Goal: Information Seeking & Learning: Check status

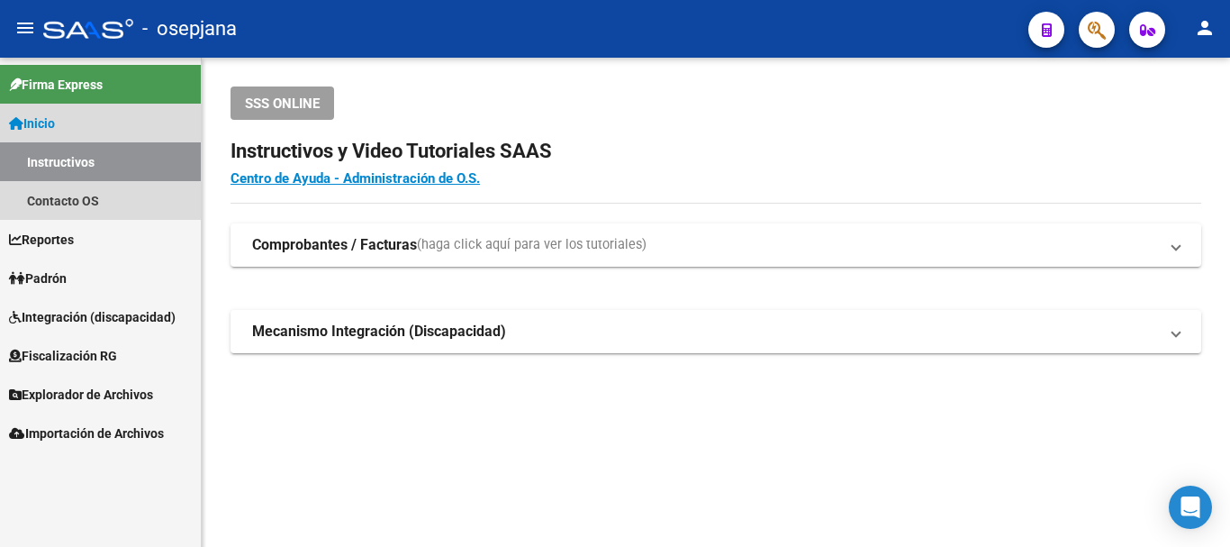
click at [42, 121] on span "Inicio" at bounding box center [32, 123] width 46 height 20
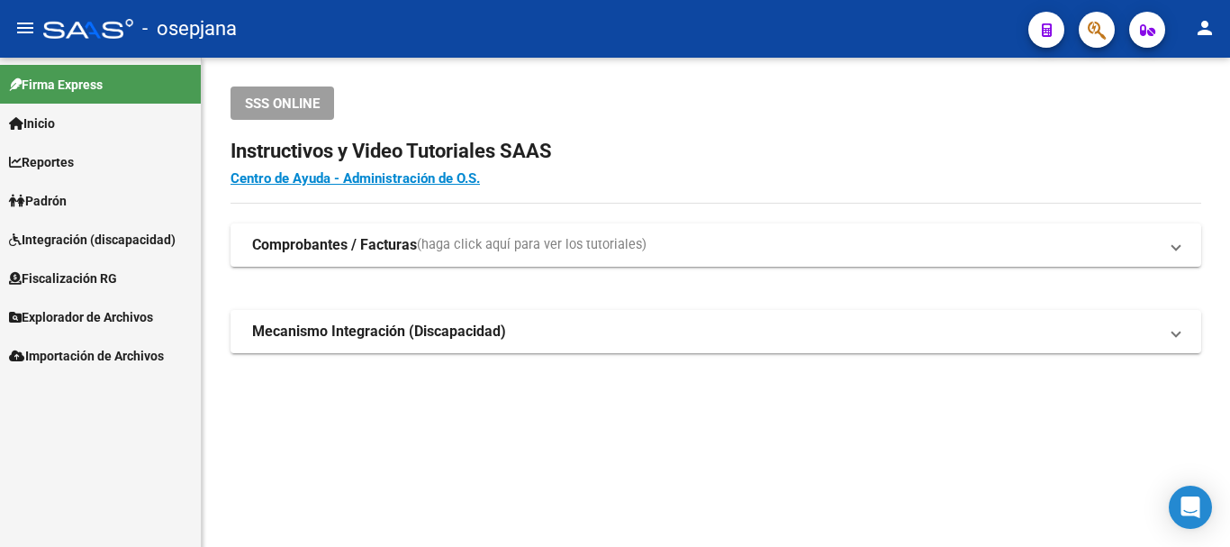
click at [48, 195] on span "Padrón" at bounding box center [38, 201] width 58 height 20
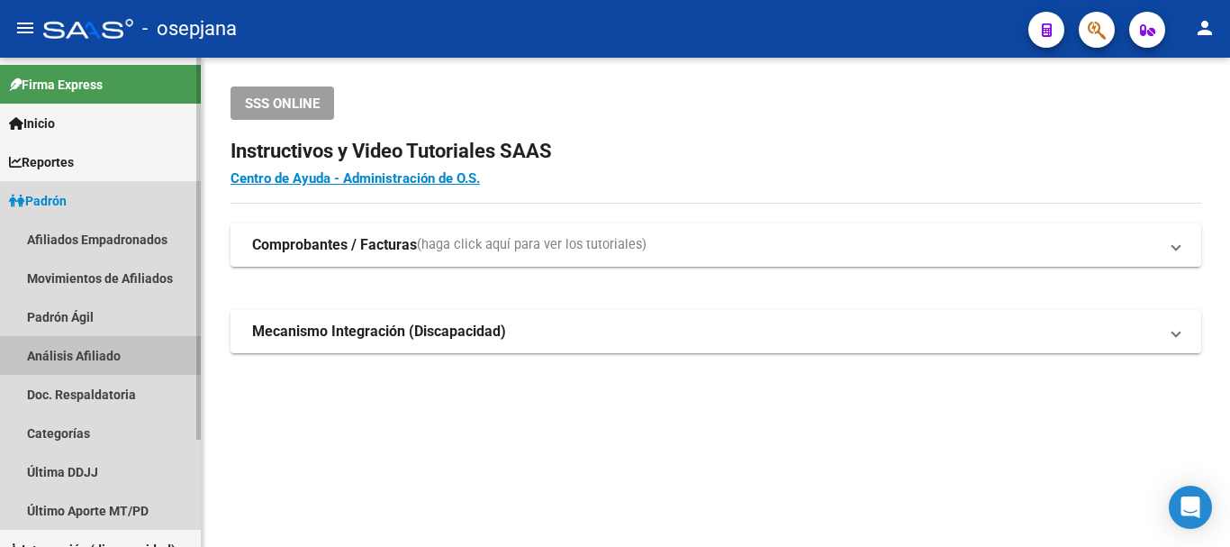
click at [75, 362] on link "Análisis Afiliado" at bounding box center [100, 355] width 201 height 39
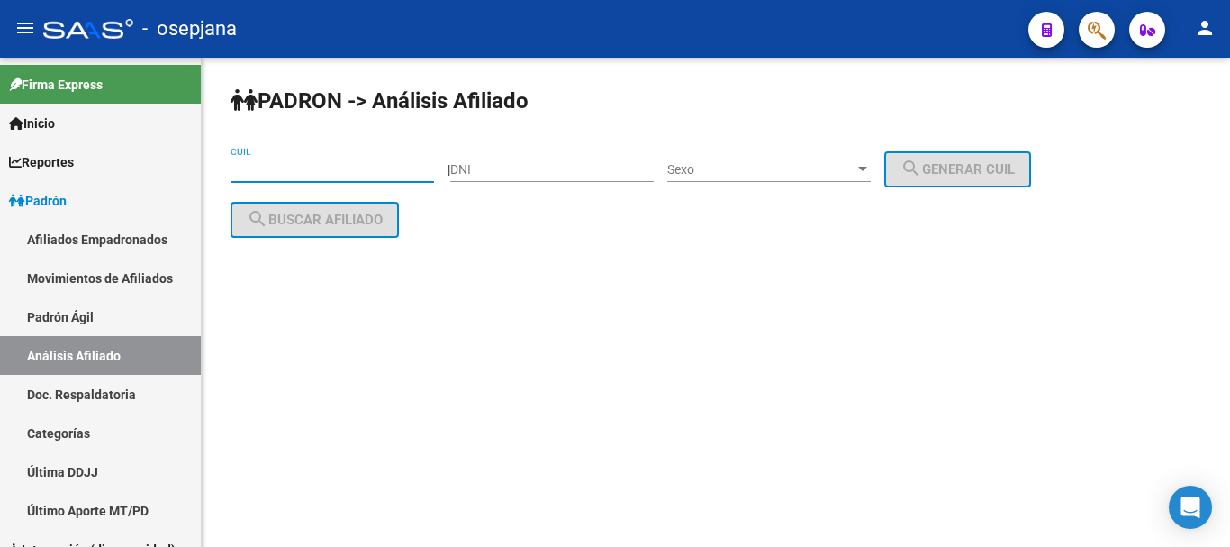
click at [303, 164] on input "CUIL" at bounding box center [333, 169] width 204 height 15
paste input "27-20734358-2"
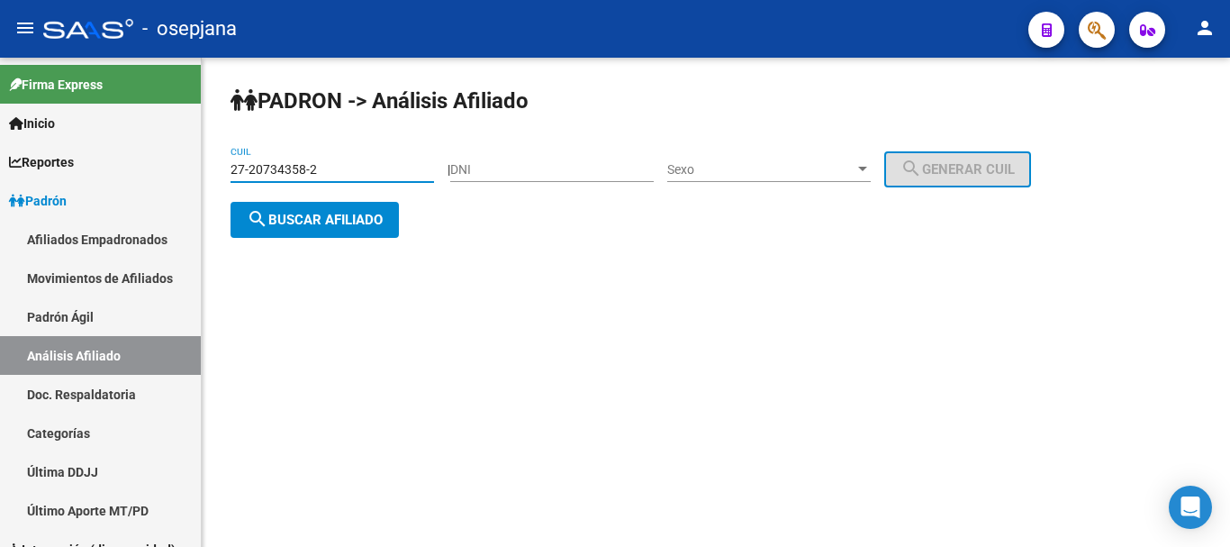
type input "27-20734358-2"
click at [308, 213] on span "search Buscar afiliado" at bounding box center [315, 220] width 136 height 16
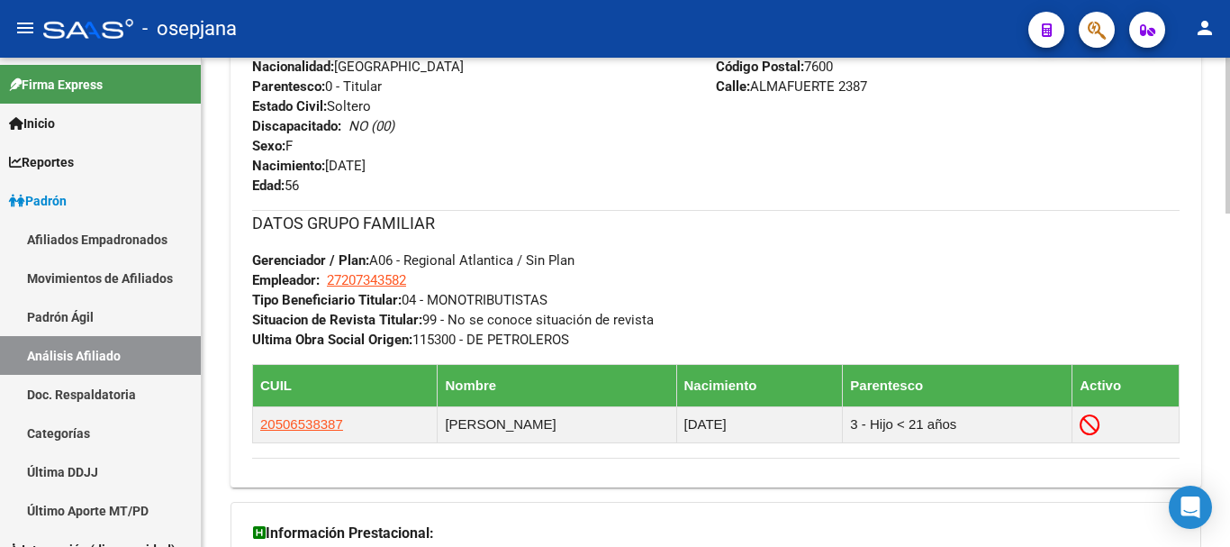
scroll to position [1047, 0]
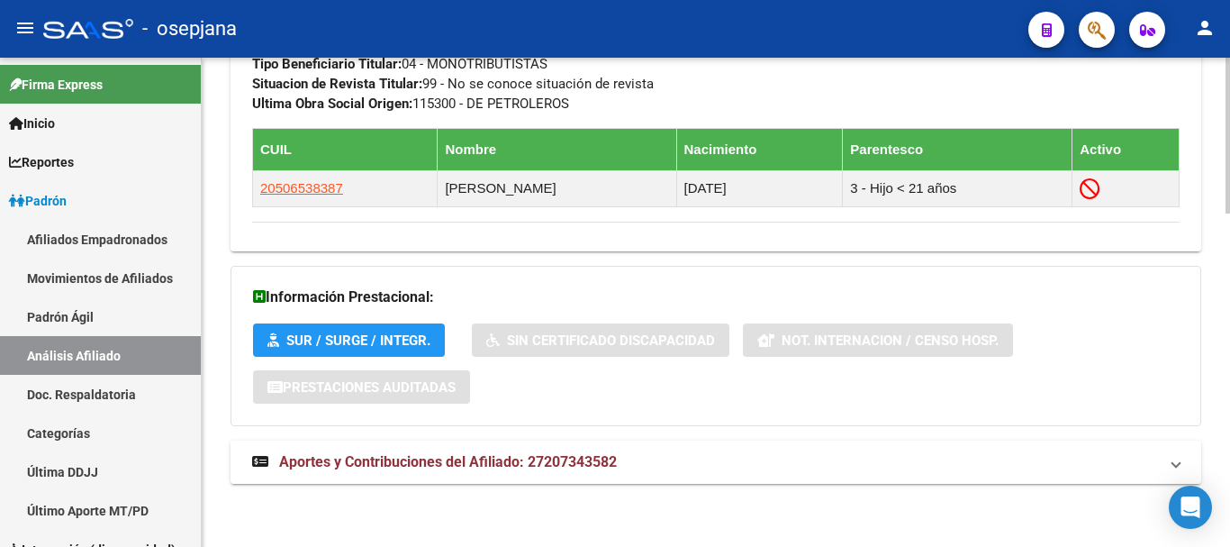
click at [479, 462] on span "Aportes y Contribuciones del Afiliado: 27207343582" at bounding box center [448, 461] width 338 height 17
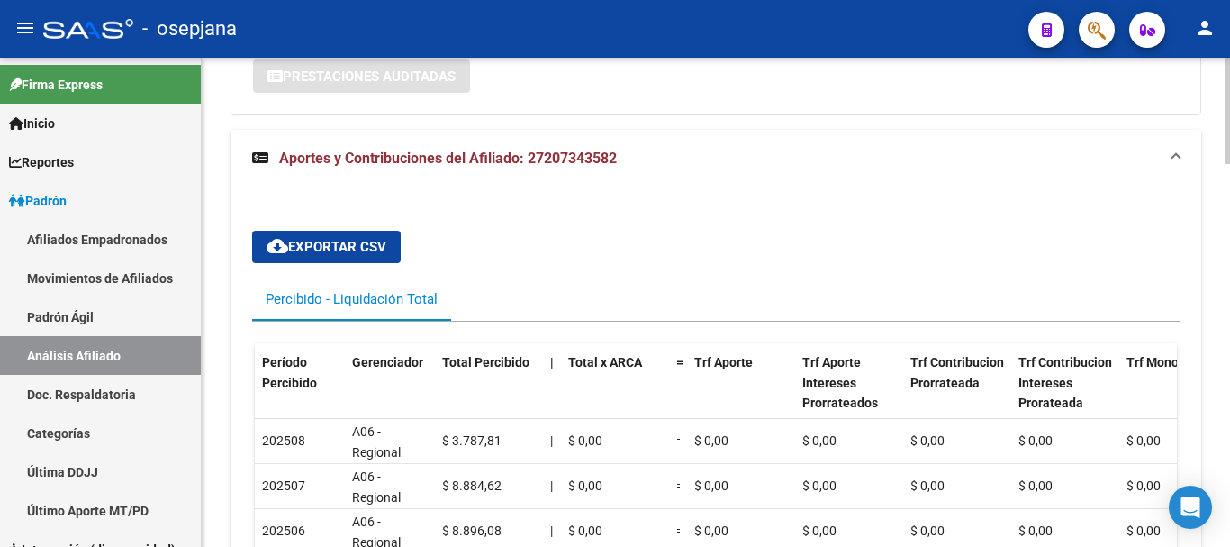
scroll to position [1447, 0]
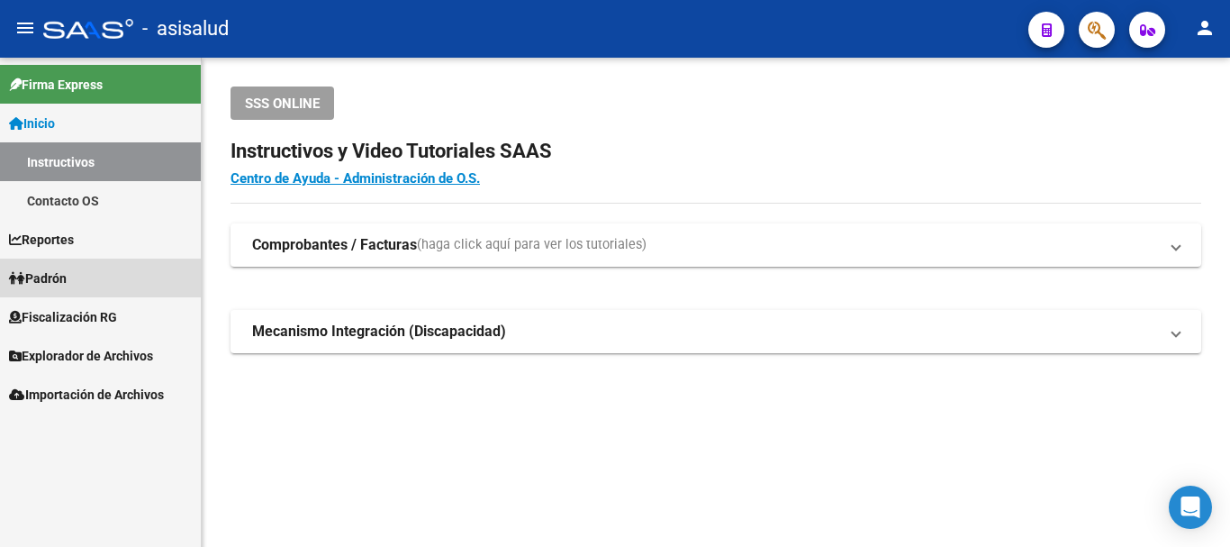
click at [75, 277] on link "Padrón" at bounding box center [100, 278] width 201 height 39
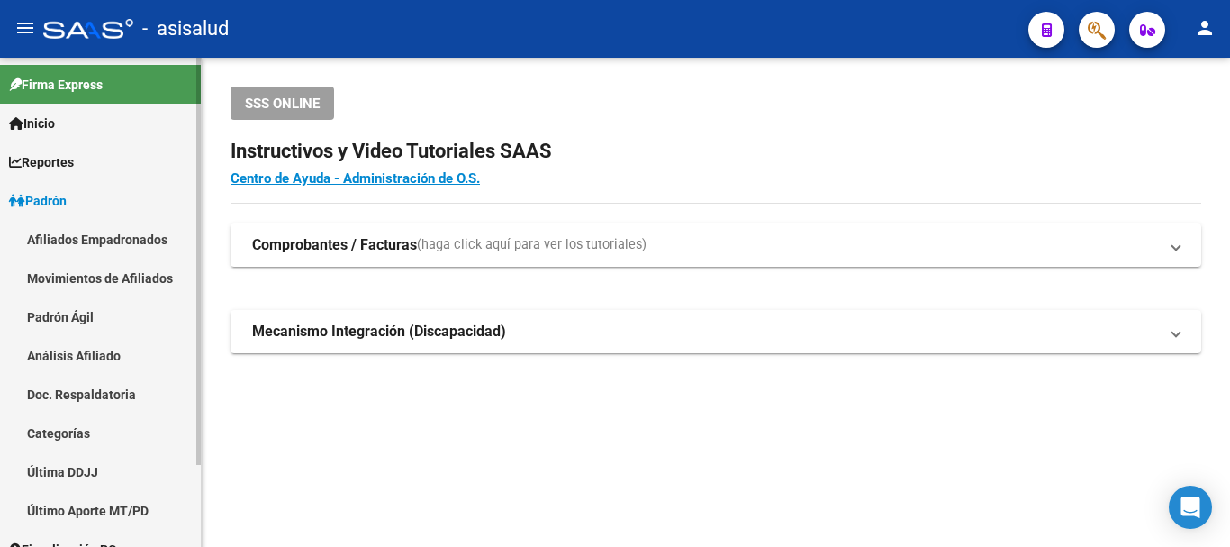
click at [104, 358] on link "Análisis Afiliado" at bounding box center [100, 355] width 201 height 39
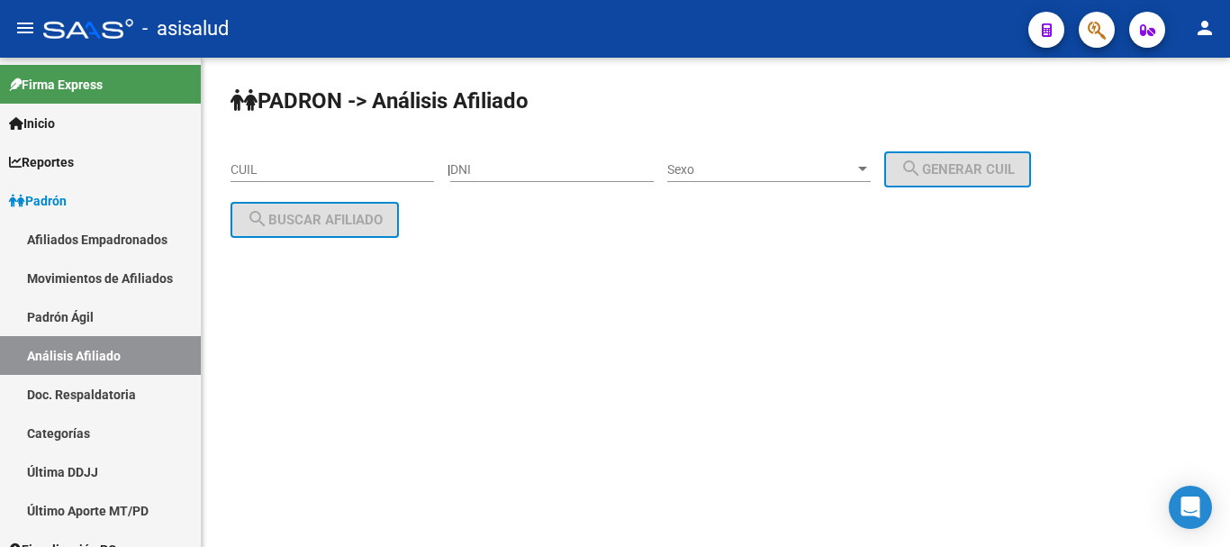
click at [296, 169] on input "CUIL" at bounding box center [333, 169] width 204 height 15
paste input "20-21506909-6"
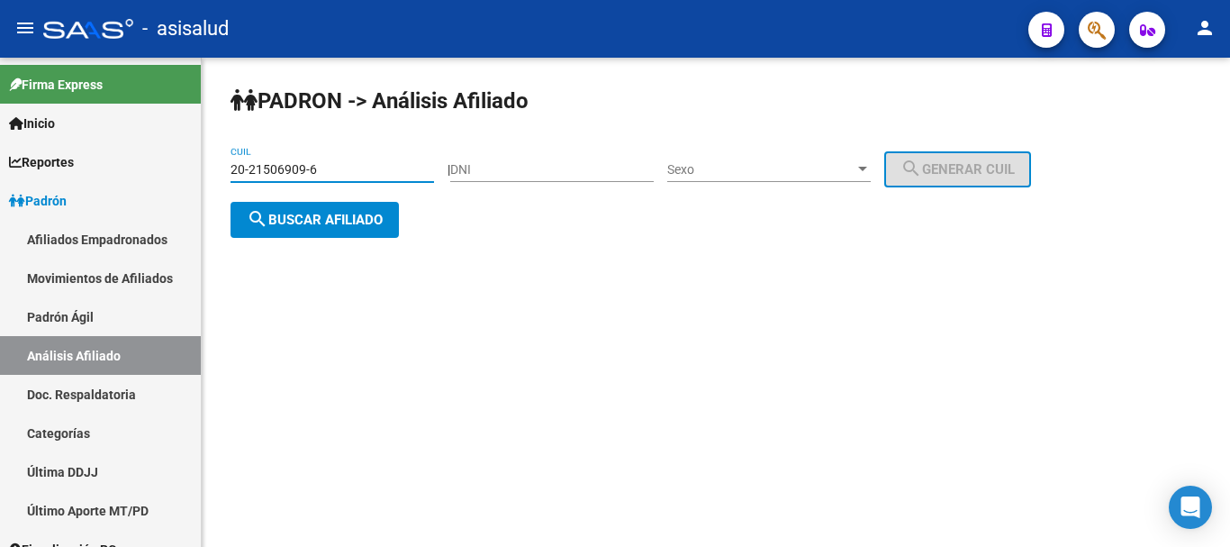
click at [302, 209] on button "search Buscar afiliado" at bounding box center [315, 220] width 168 height 36
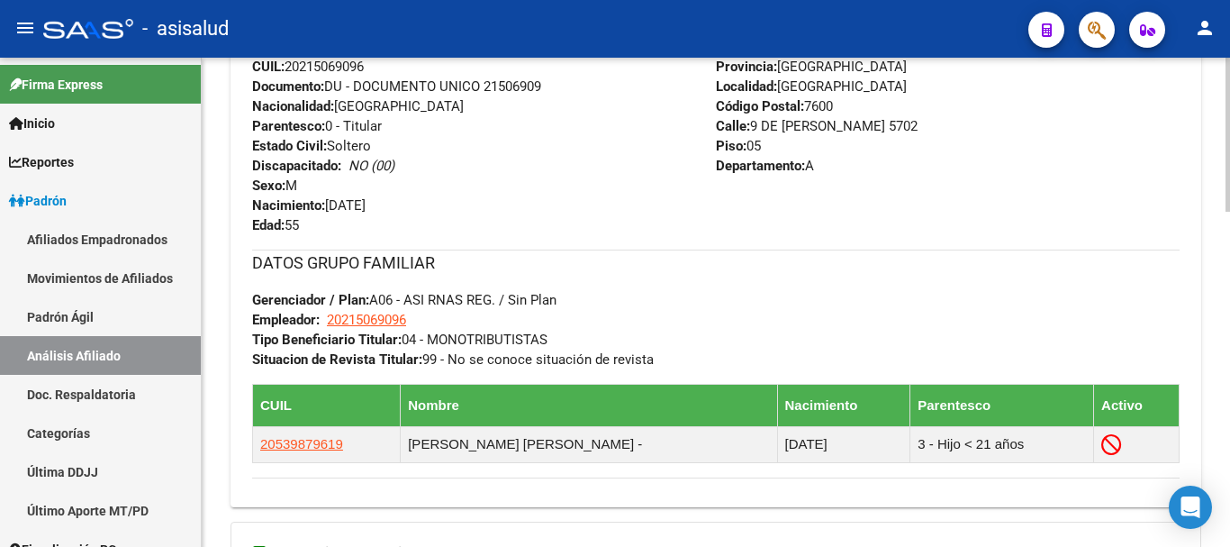
scroll to position [1066, 0]
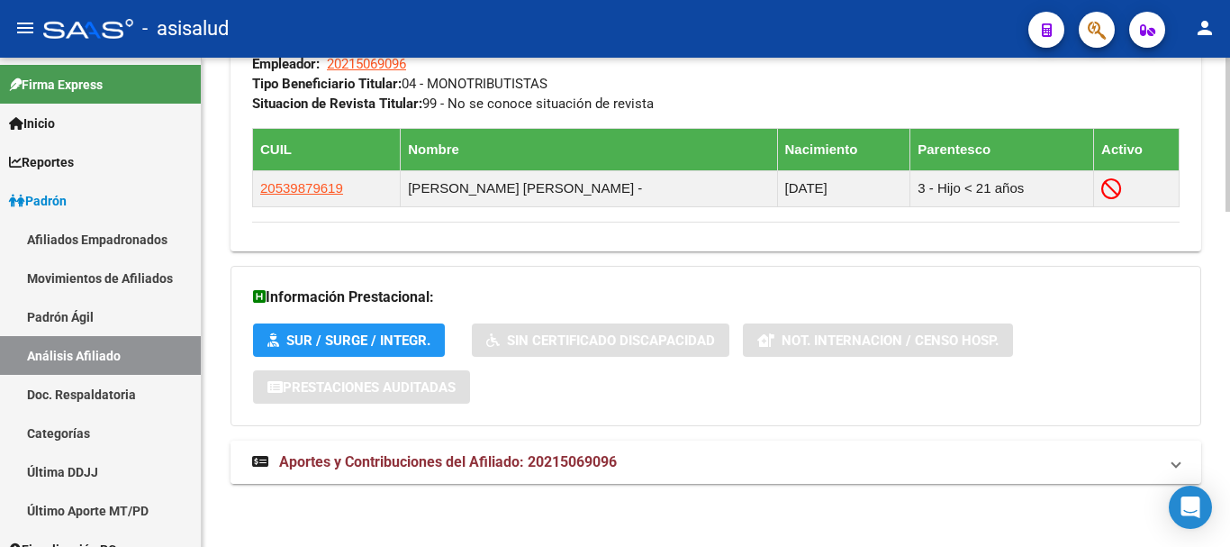
click at [513, 465] on span "Aportes y Contribuciones del Afiliado: 20215069096" at bounding box center [448, 461] width 338 height 17
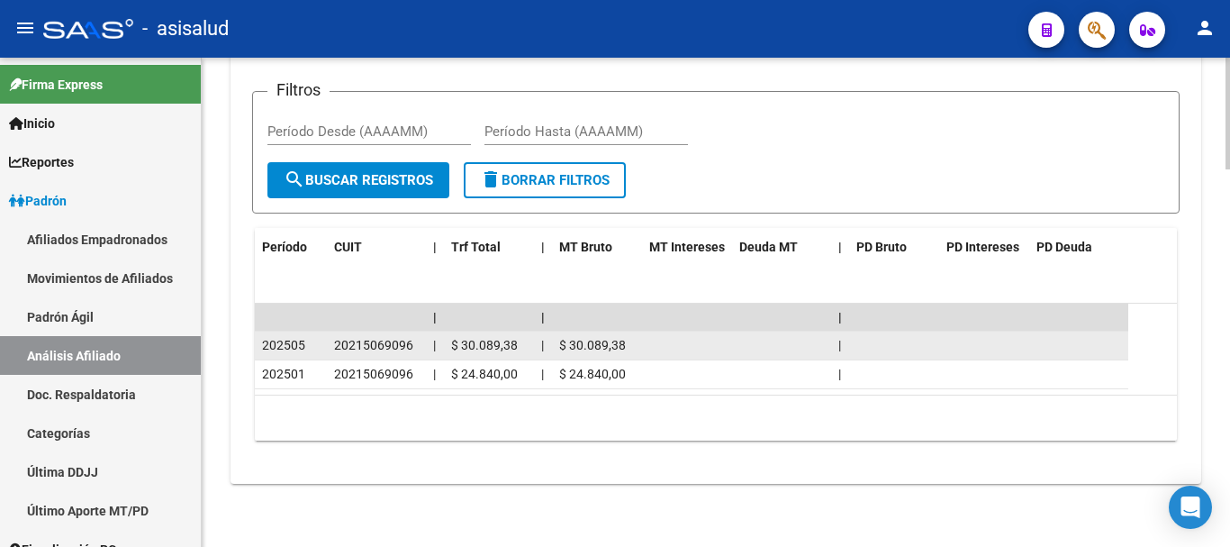
scroll to position [1568, 0]
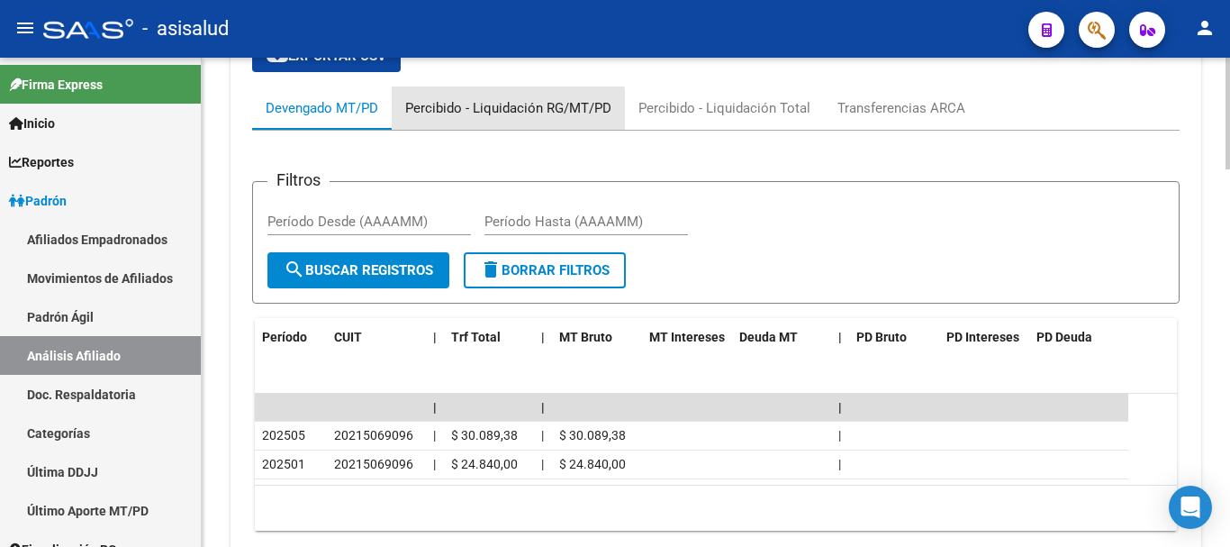
click at [506, 111] on div "Percibido - Liquidación RG/MT/PD" at bounding box center [508, 108] width 206 height 20
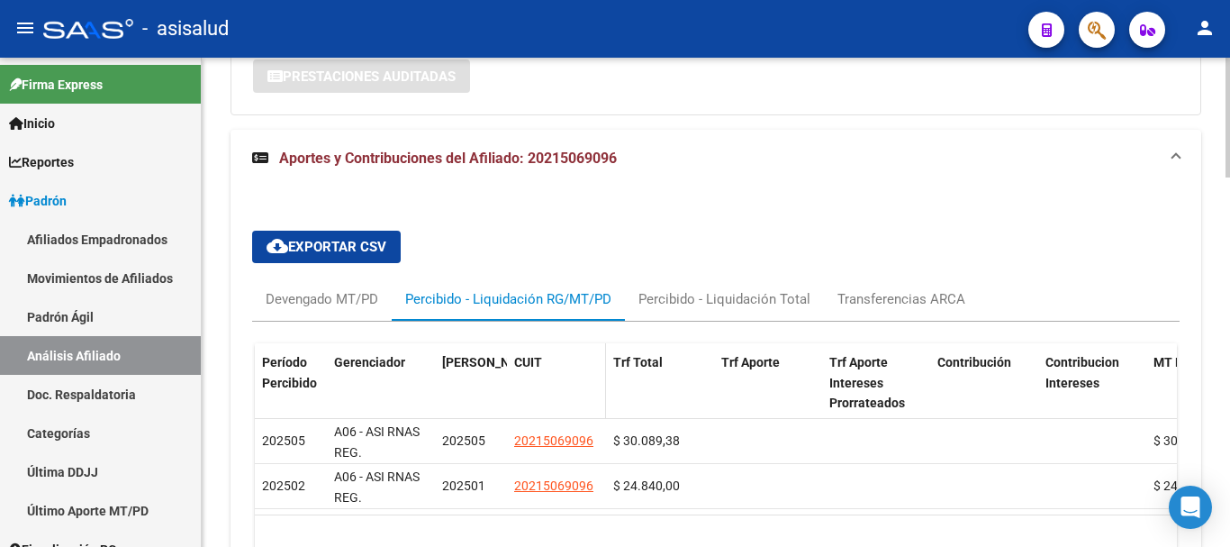
scroll to position [1460, 0]
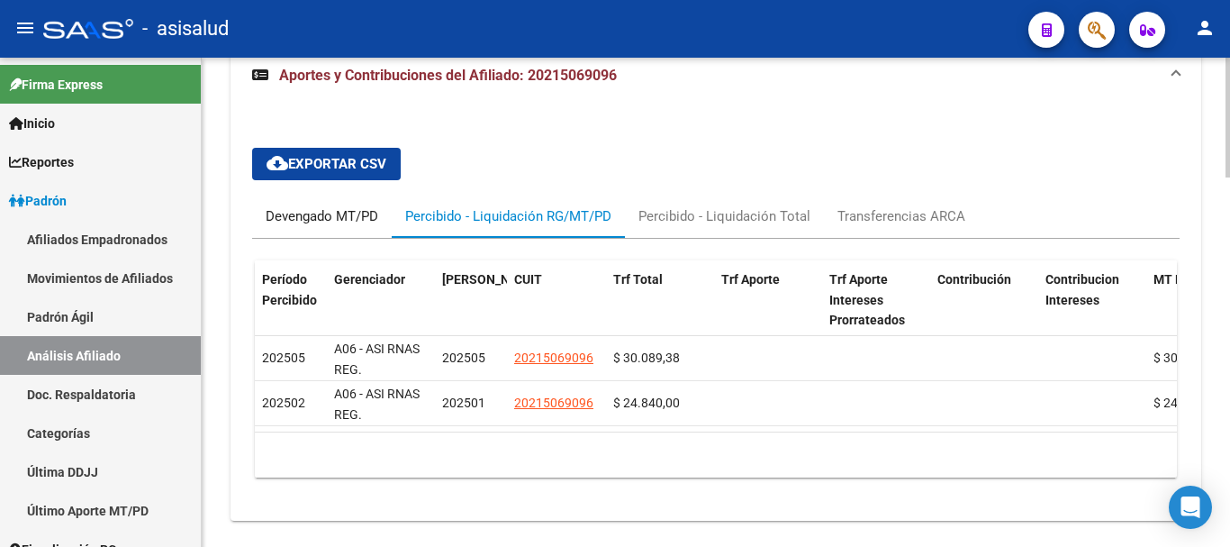
click at [340, 211] on div "Devengado MT/PD" at bounding box center [322, 216] width 113 height 20
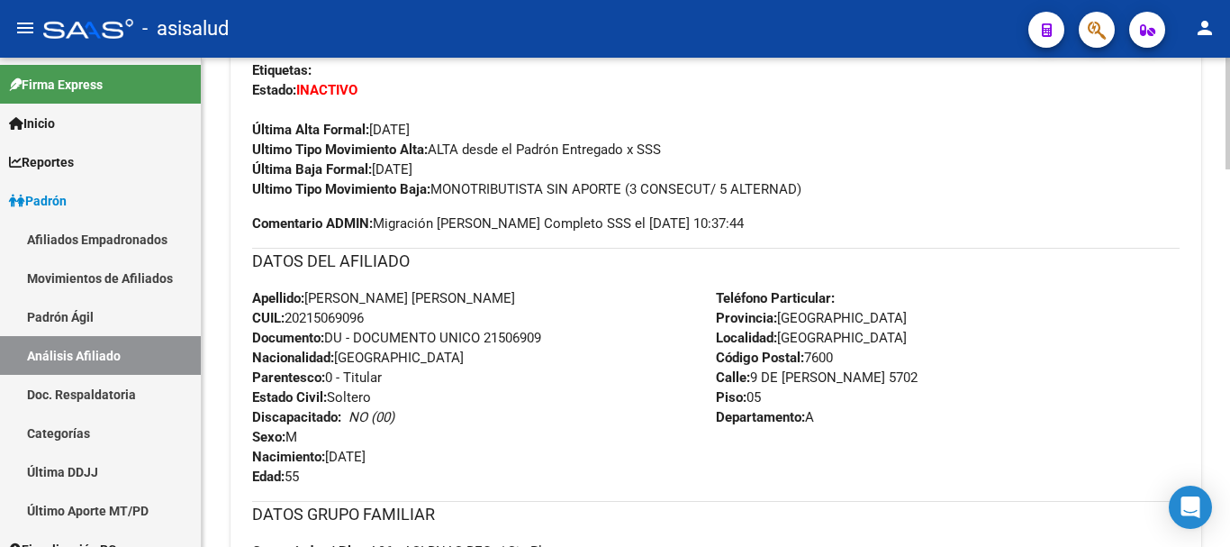
scroll to position [0, 0]
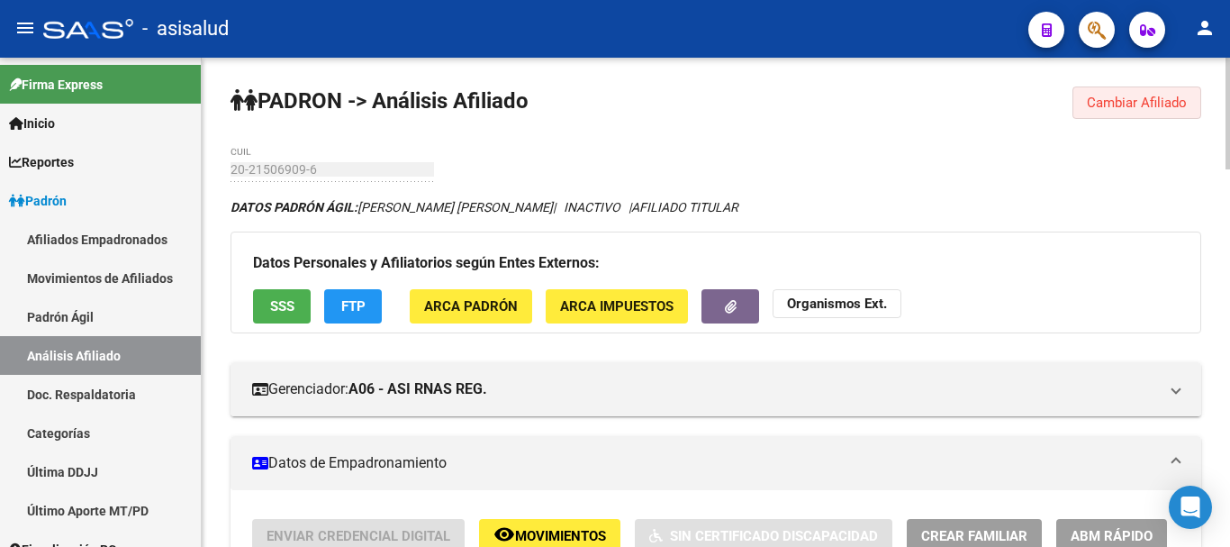
click at [1130, 115] on button "Cambiar Afiliado" at bounding box center [1137, 102] width 129 height 32
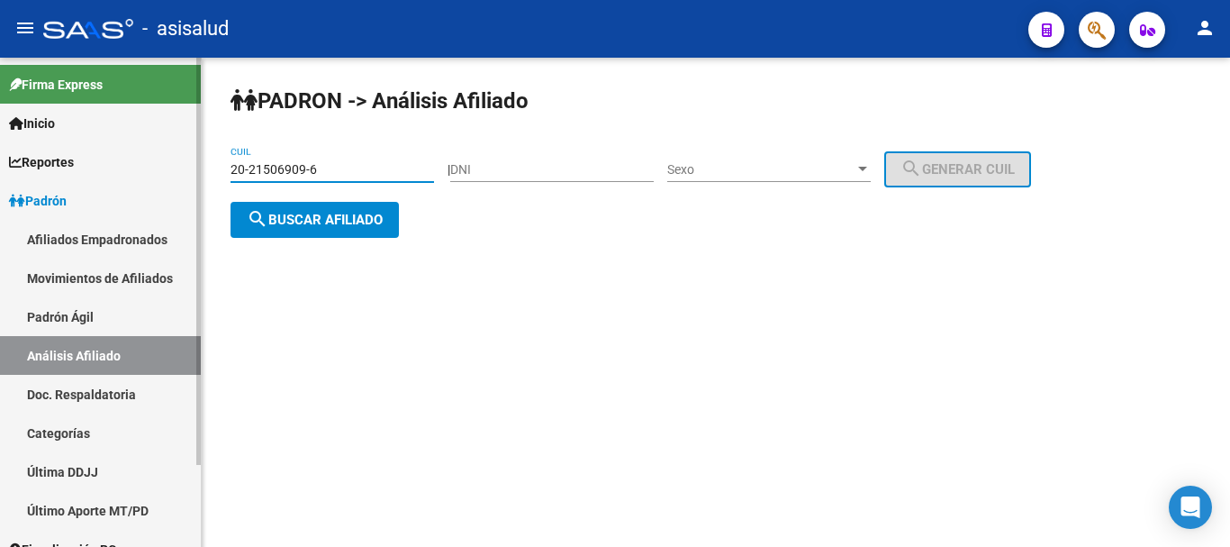
drag, startPoint x: 322, startPoint y: 167, endPoint x: 153, endPoint y: 167, distance: 169.3
click at [153, 167] on mat-sidenav-container "Firma Express Inicio Instructivos Contacto OS Reportes Ingresos Devengados Anál…" at bounding box center [615, 302] width 1230 height 489
paste input "7-25909255-3"
type input "27-25909255-3"
click at [299, 222] on span "search Buscar afiliado" at bounding box center [315, 220] width 136 height 16
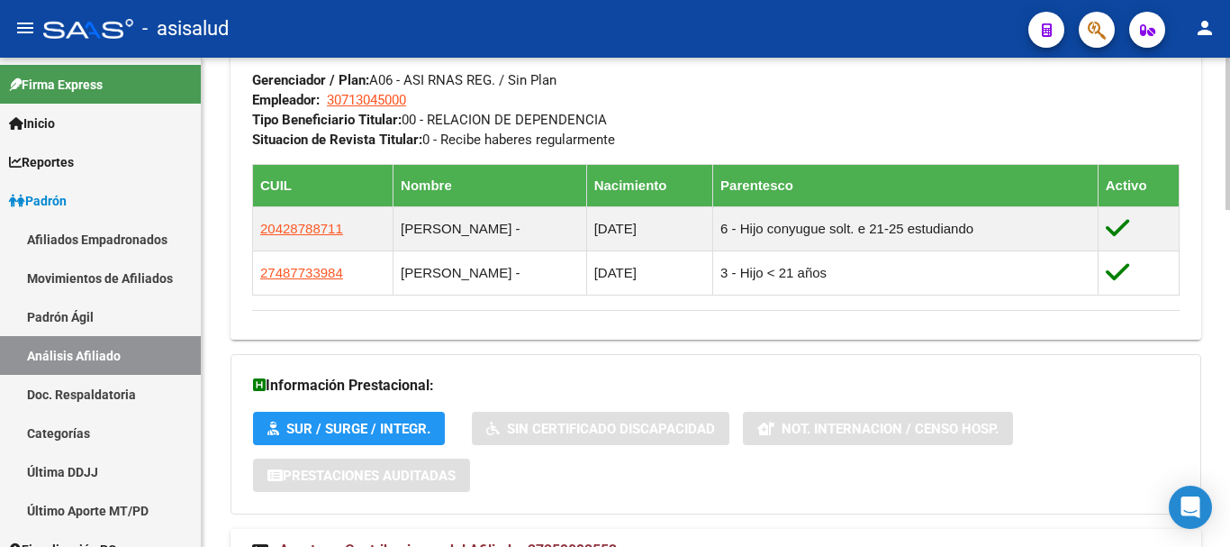
scroll to position [1079, 0]
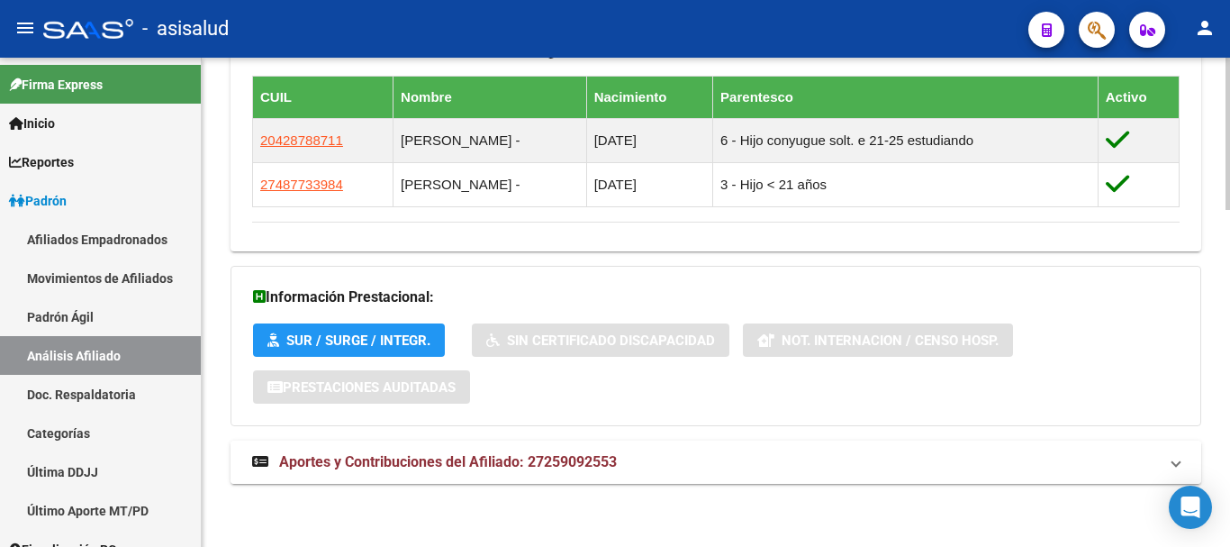
click at [534, 473] on mat-expansion-panel-header "Aportes y Contribuciones del Afiliado: 27259092553" at bounding box center [716, 461] width 971 height 43
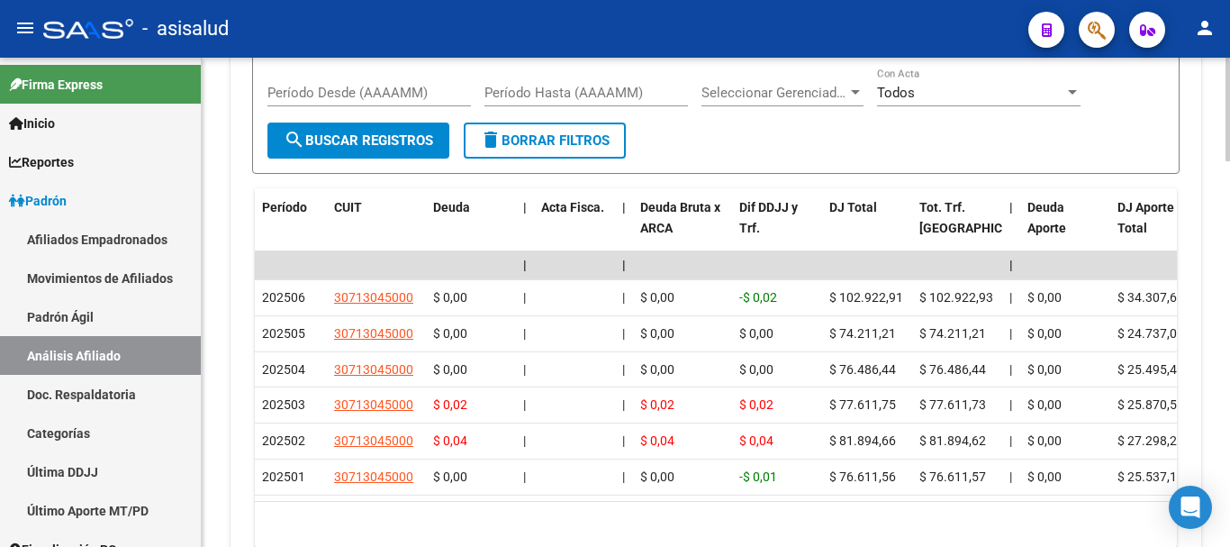
scroll to position [1620, 0]
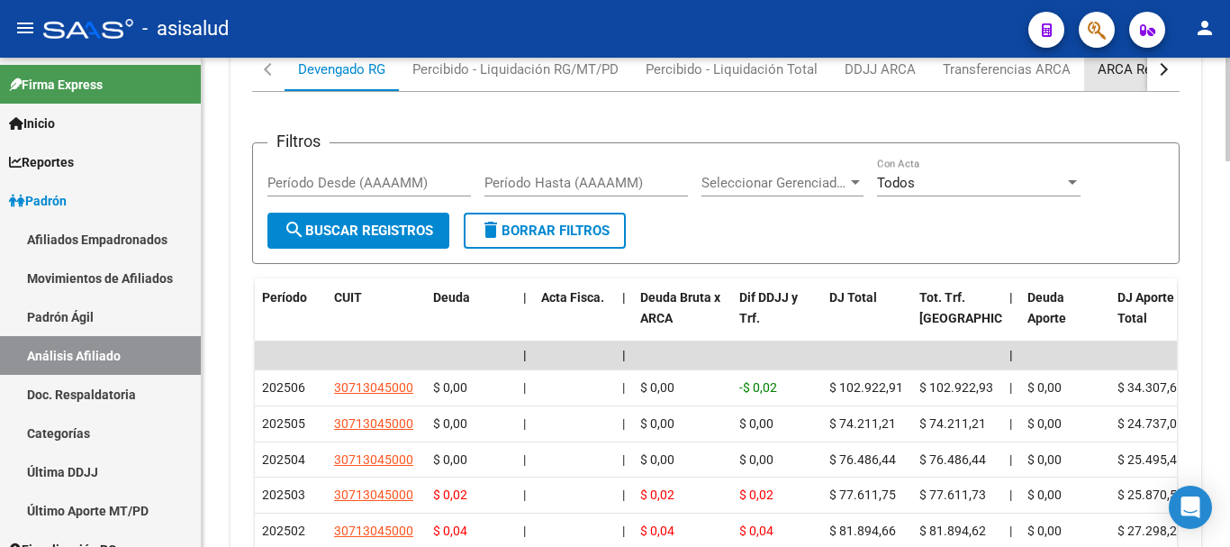
click at [1100, 78] on div "ARCA Relaciones Laborales" at bounding box center [1182, 69] width 168 height 20
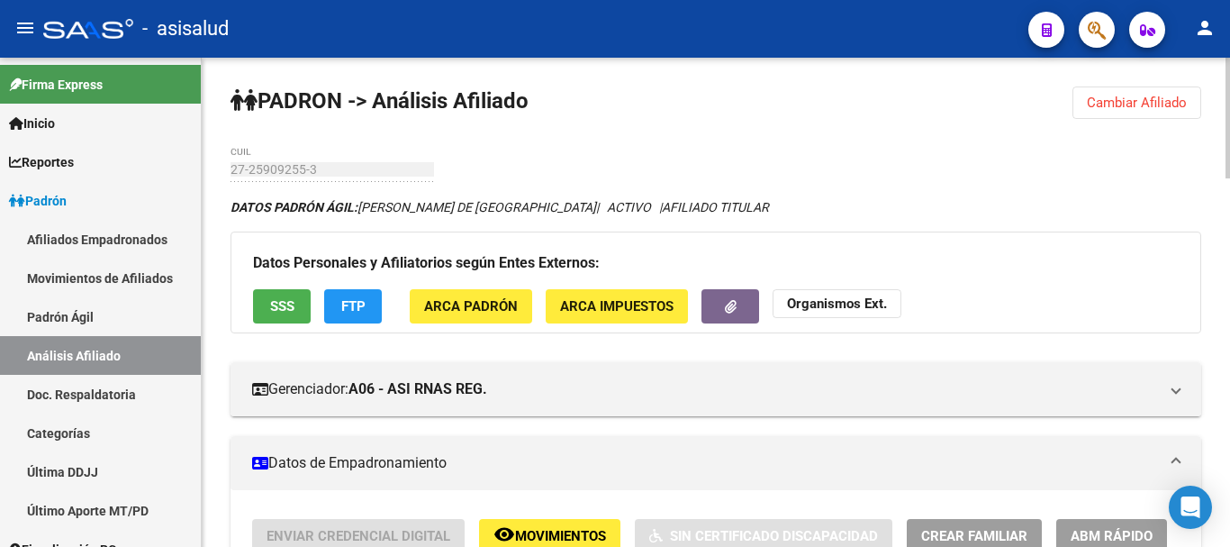
scroll to position [180, 0]
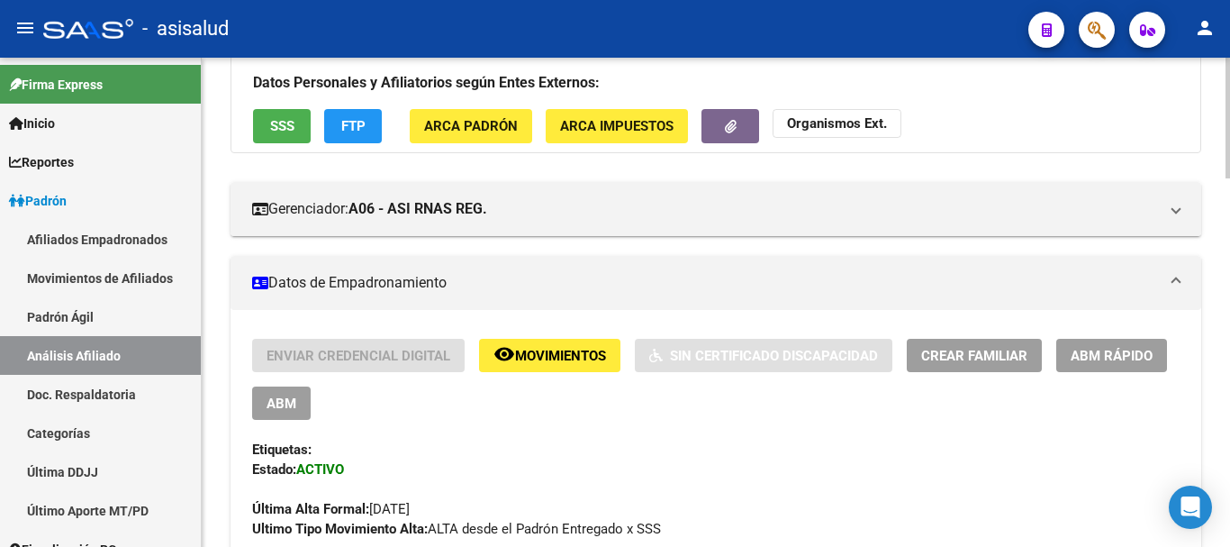
click at [1082, 353] on span "ABM Rápido" at bounding box center [1112, 356] width 82 height 16
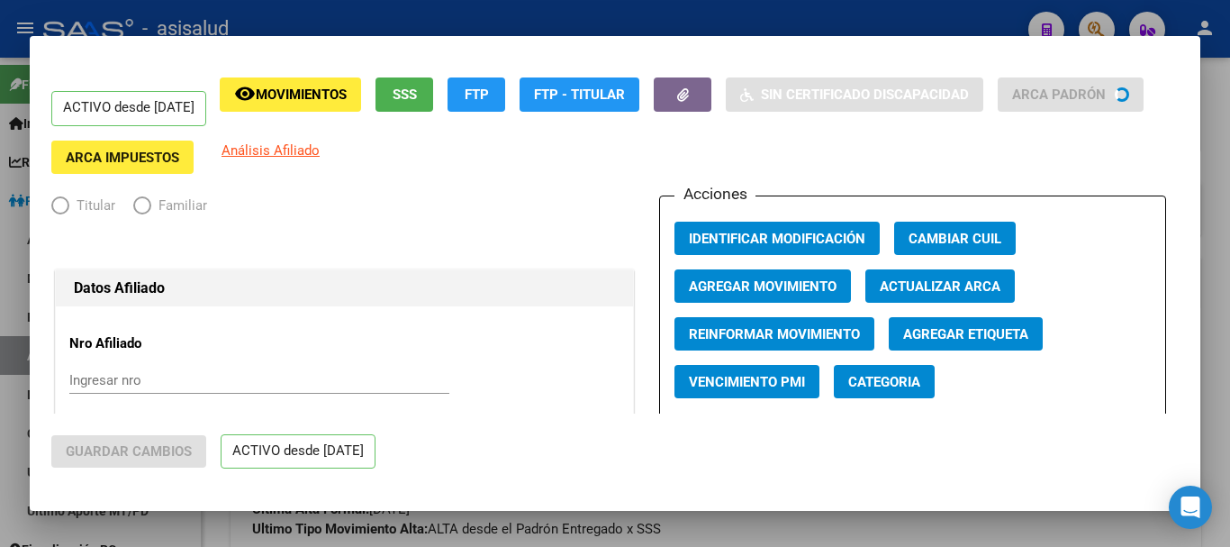
radio input "true"
type input "30-71304500-0"
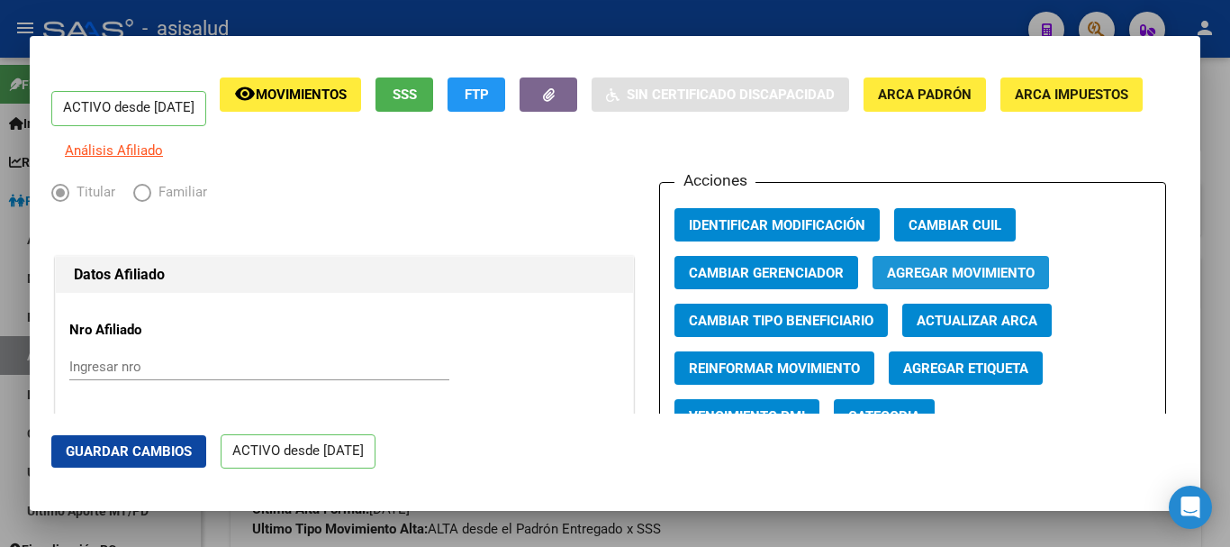
click at [908, 281] on span "Agregar Movimiento" at bounding box center [961, 273] width 148 height 16
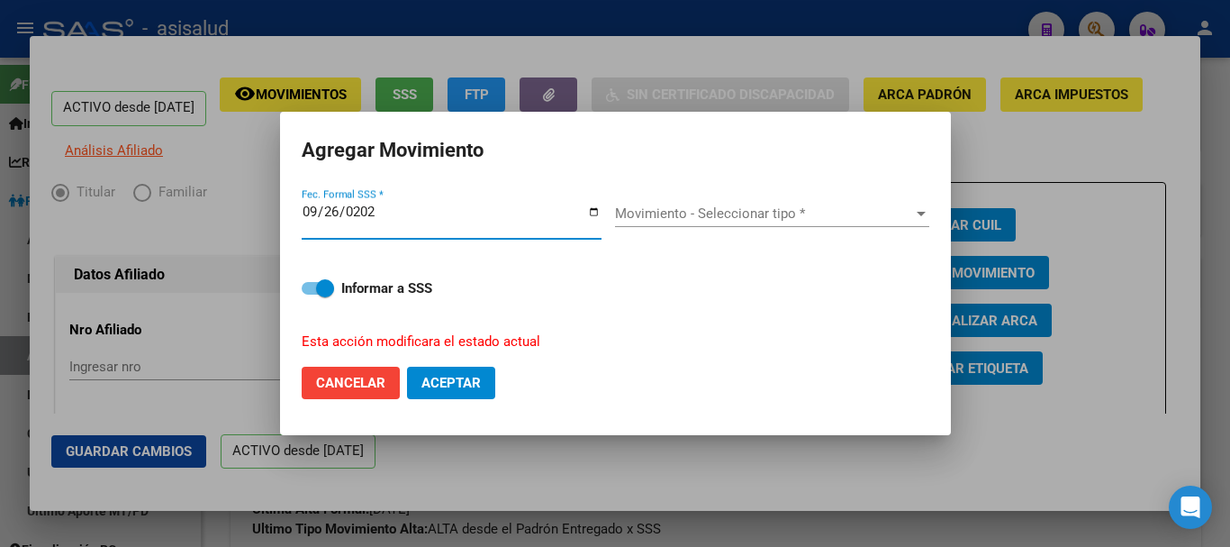
type input "2025-09-26"
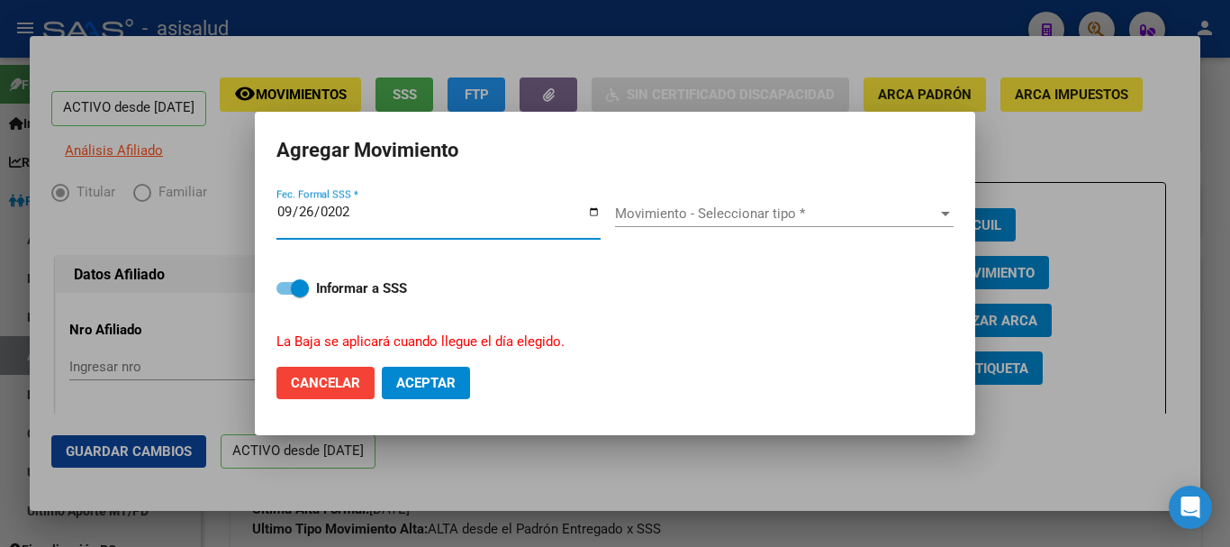
click at [696, 210] on span "Movimiento - Seleccionar tipo *" at bounding box center [776, 213] width 322 height 16
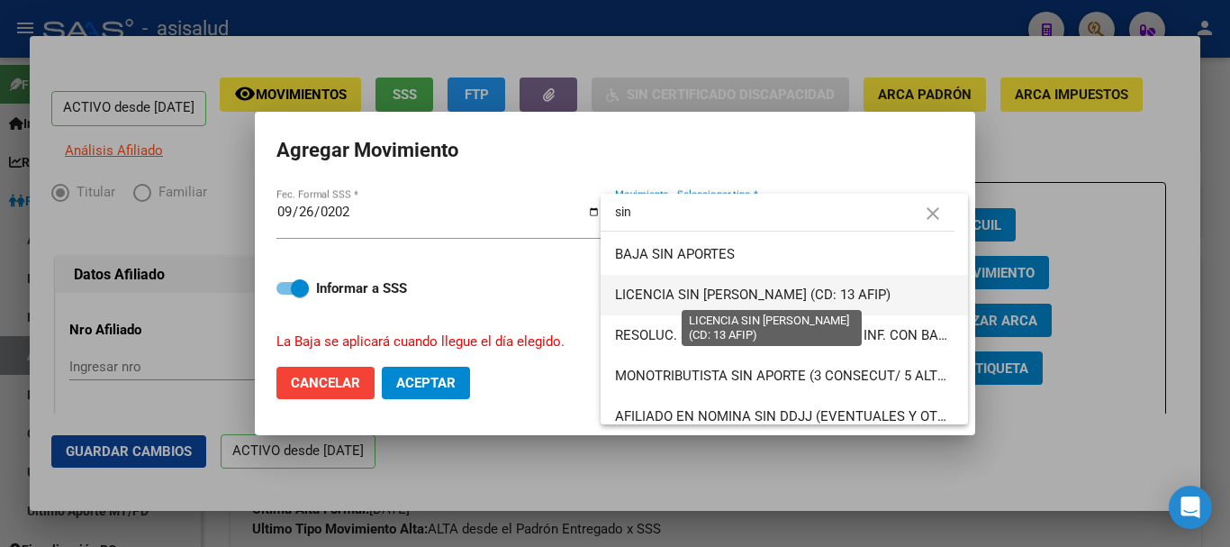
scroll to position [90, 0]
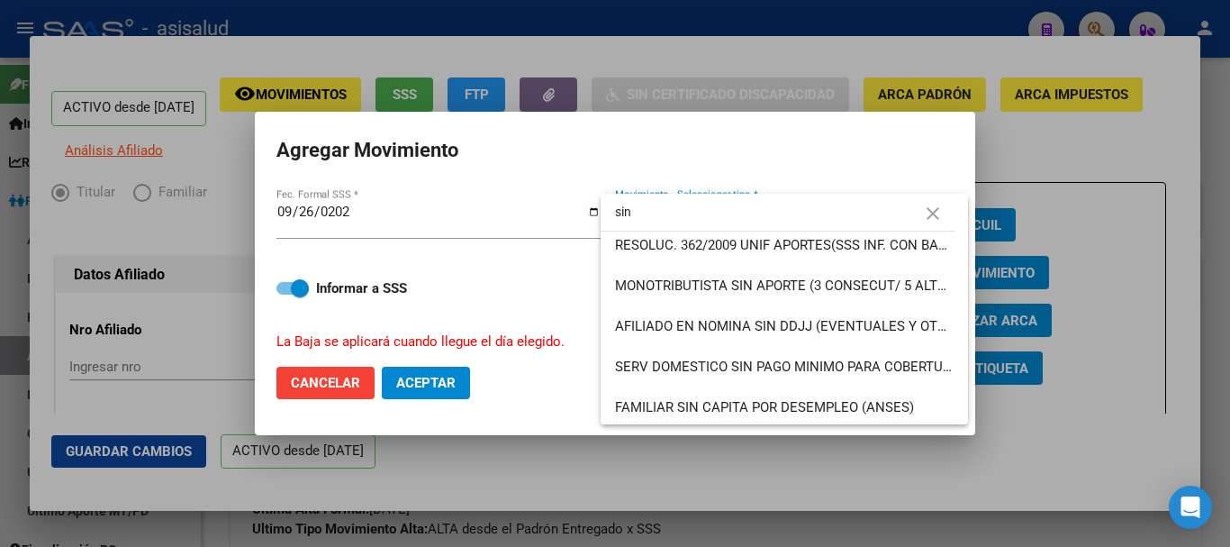
drag, startPoint x: 608, startPoint y: 214, endPoint x: 580, endPoint y: 214, distance: 27.9
click at [580, 214] on div "ACTIVO desde 01/01/2025 remove_red_eye Movimientos SSS FTP Sin Certificado Disc…" at bounding box center [615, 273] width 1230 height 547
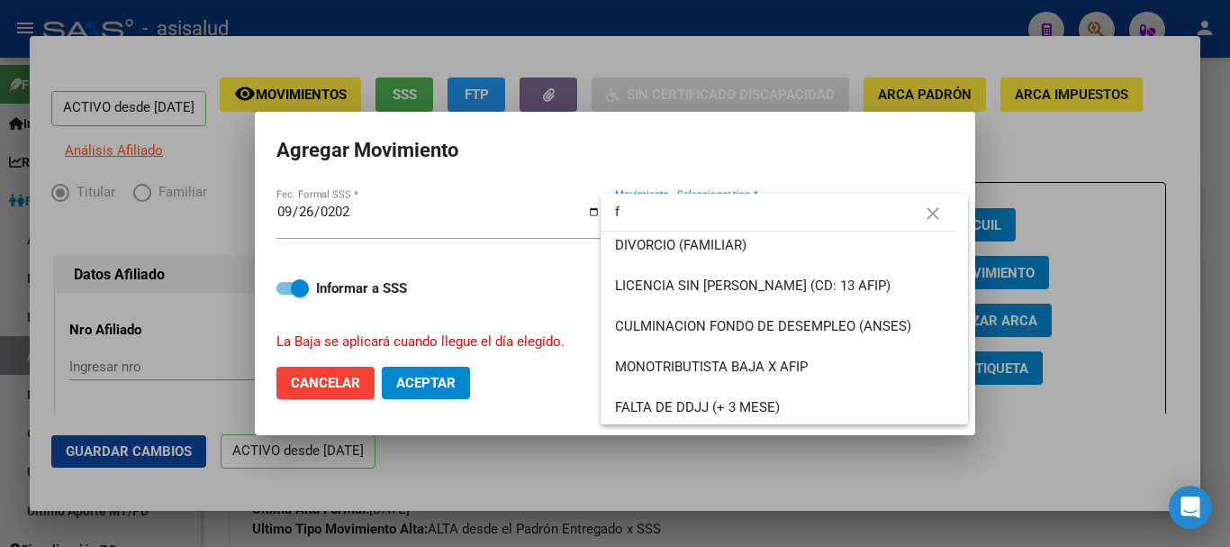
scroll to position [0, 0]
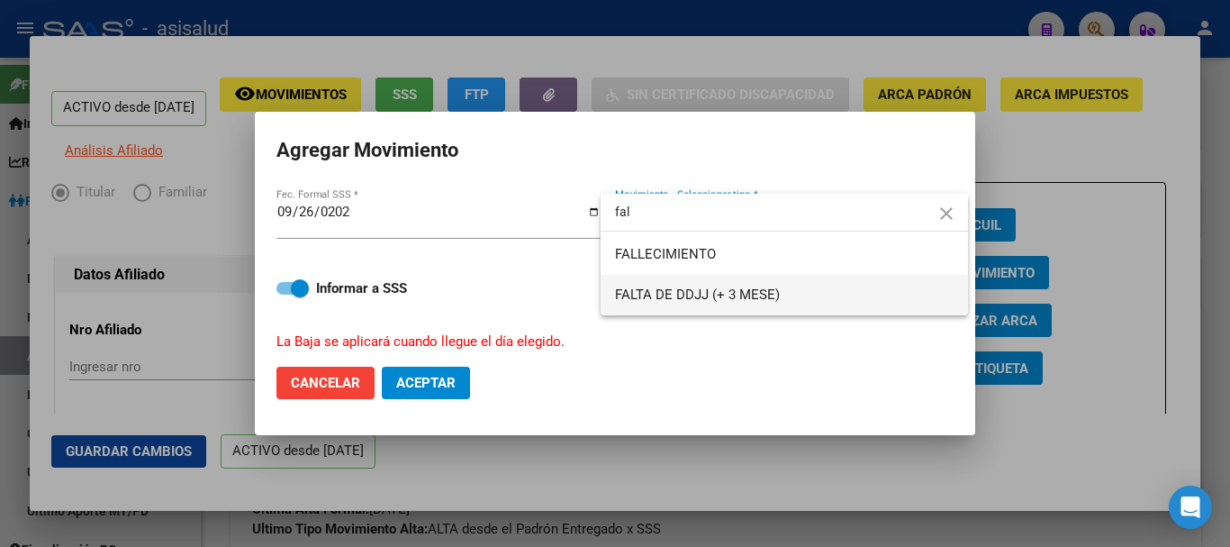
type input "fal"
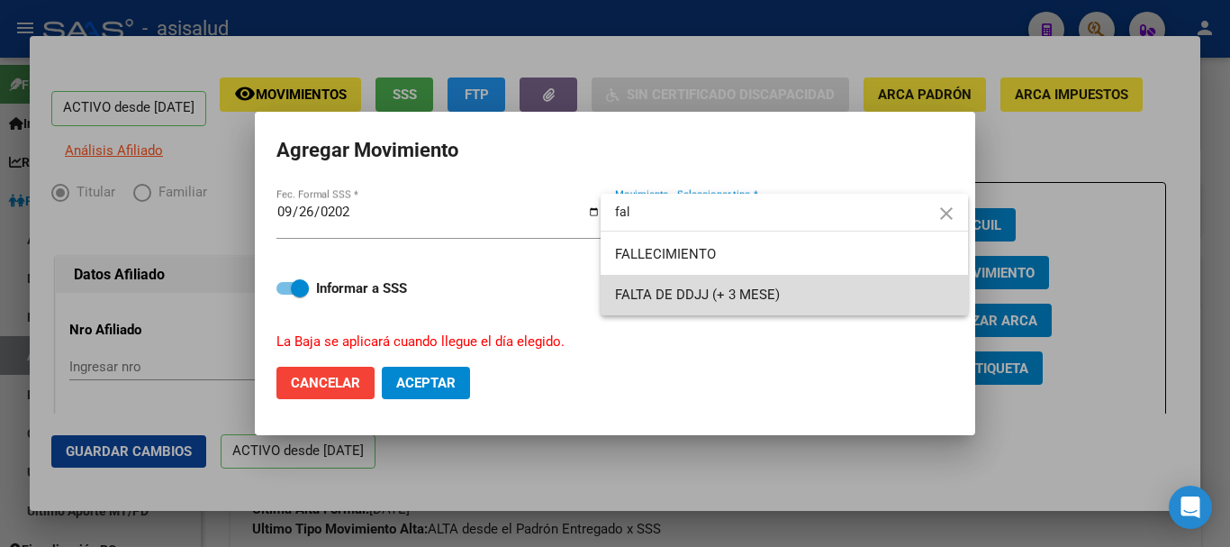
click at [709, 286] on span "FALTA DE DDJJ (+ 3 MESE)" at bounding box center [784, 295] width 339 height 41
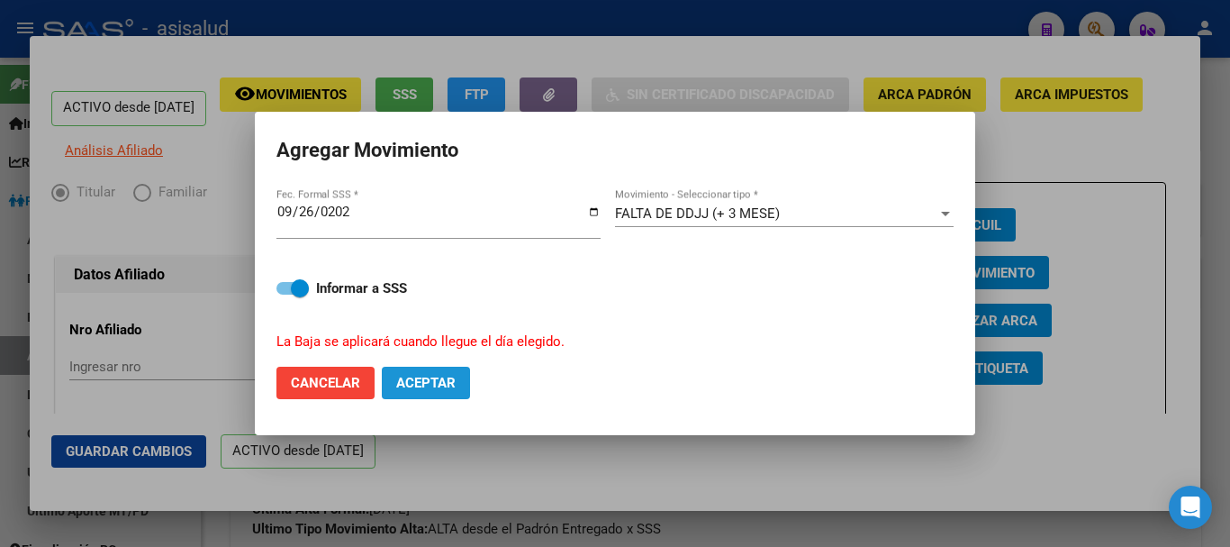
click at [445, 376] on span "Aceptar" at bounding box center [425, 383] width 59 height 16
checkbox input "false"
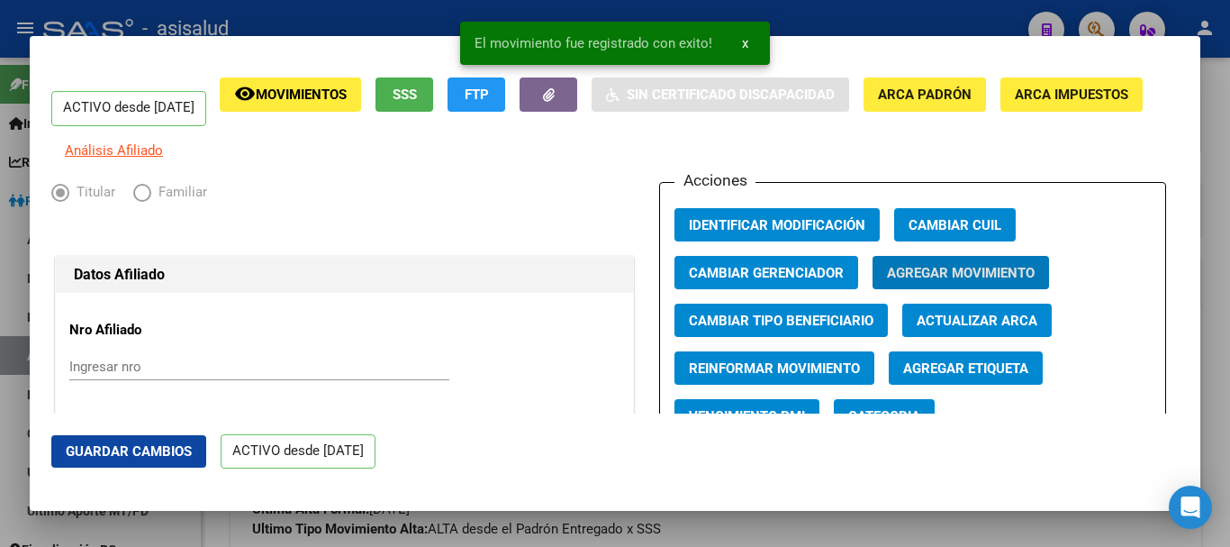
click at [148, 451] on span "Guardar Cambios" at bounding box center [129, 451] width 126 height 16
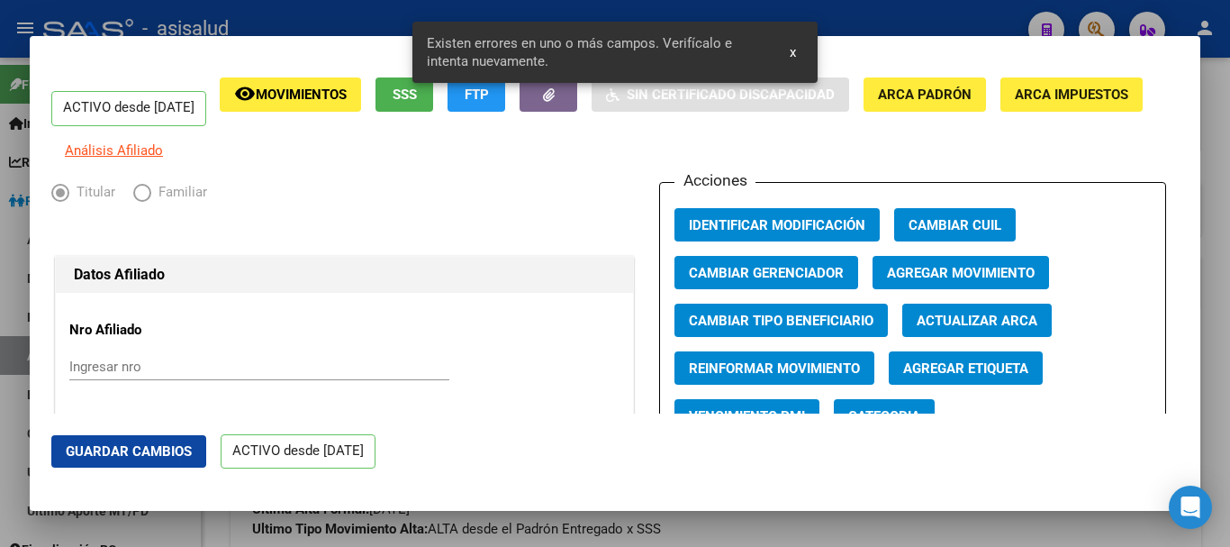
click at [1011, 325] on span "Actualizar ARCA" at bounding box center [977, 321] width 121 height 16
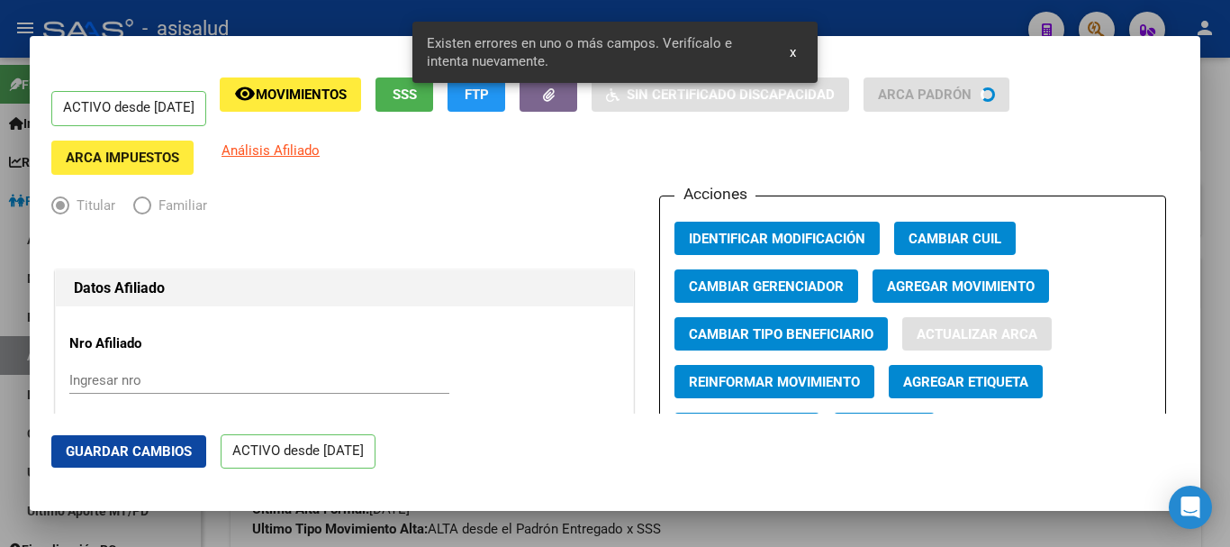
type input "FIGUERAS"
type input "MARIA DE LOS ANGELES"
type input "MAR DEL PLATA NORTE"
type input "SAN LUIS"
type input "2065"
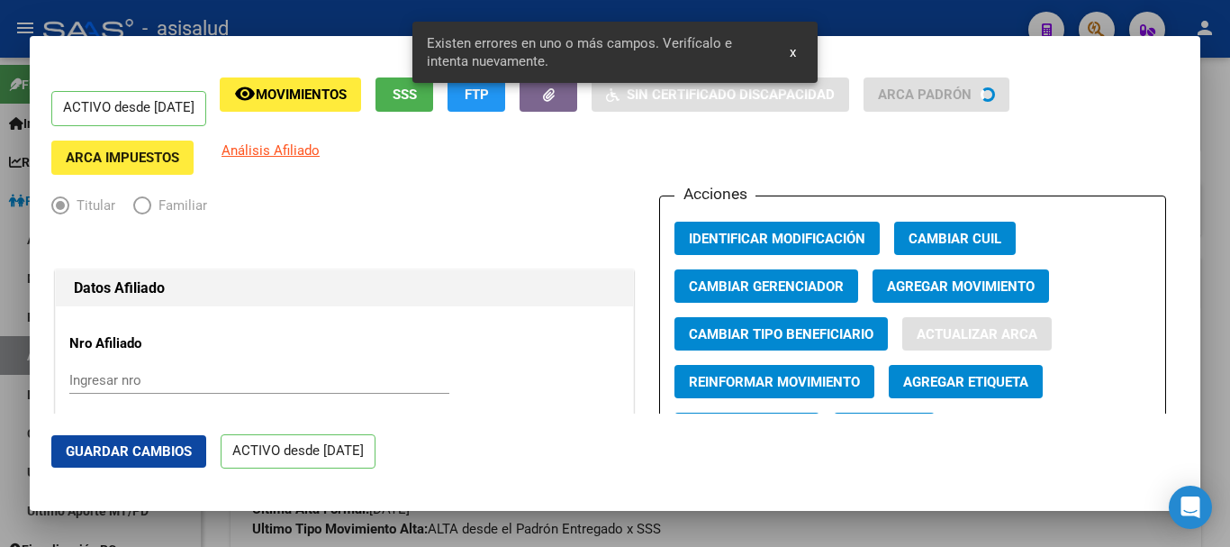
type input "9"
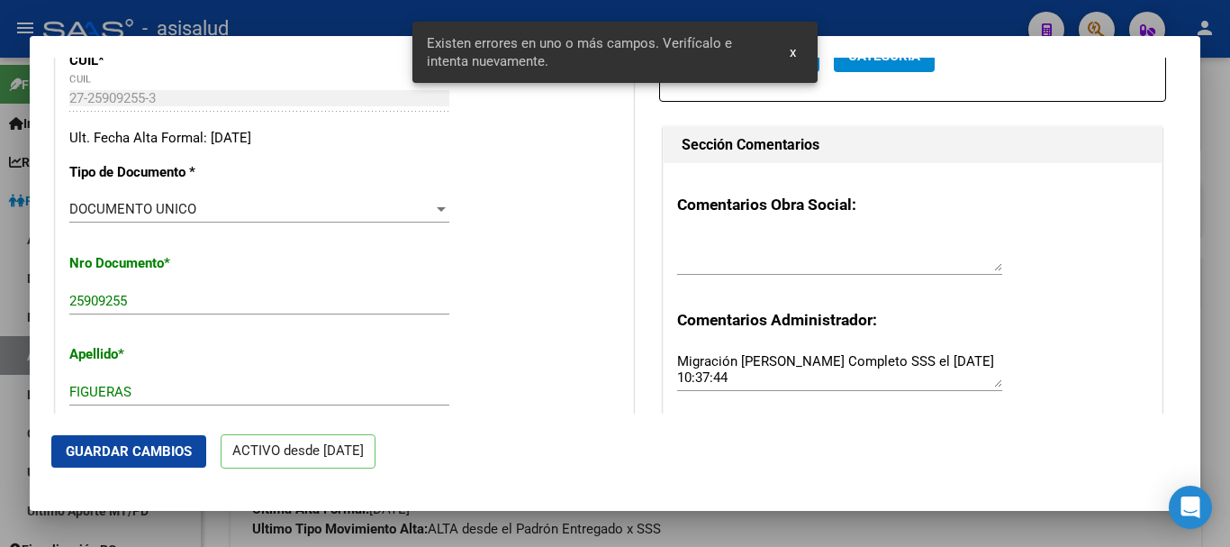
scroll to position [450, 0]
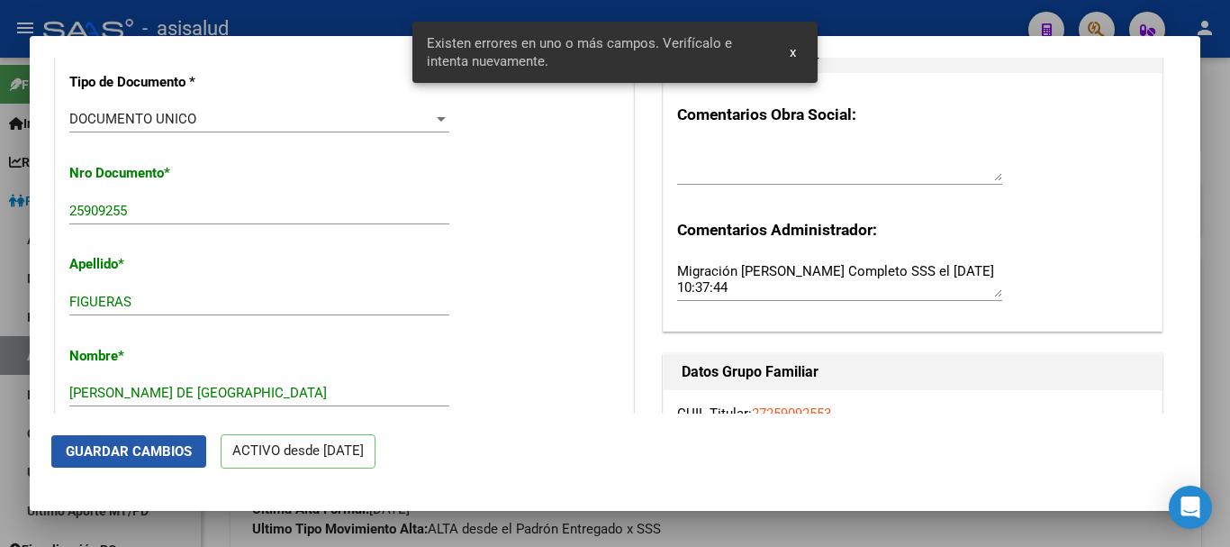
click at [195, 463] on button "Guardar Cambios" at bounding box center [128, 451] width 155 height 32
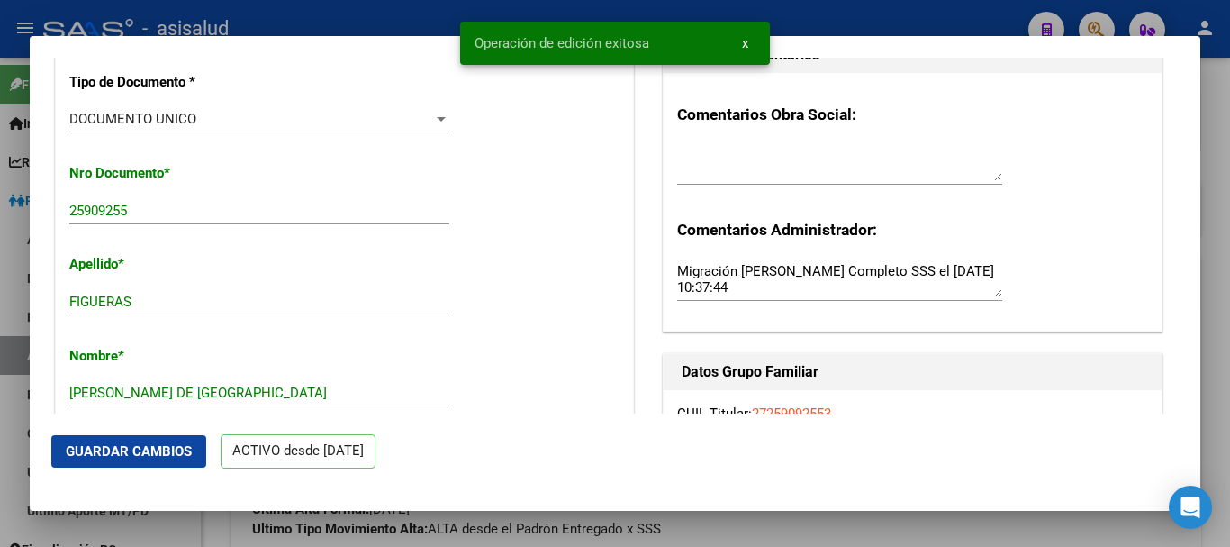
click at [1229, 173] on div at bounding box center [615, 273] width 1230 height 547
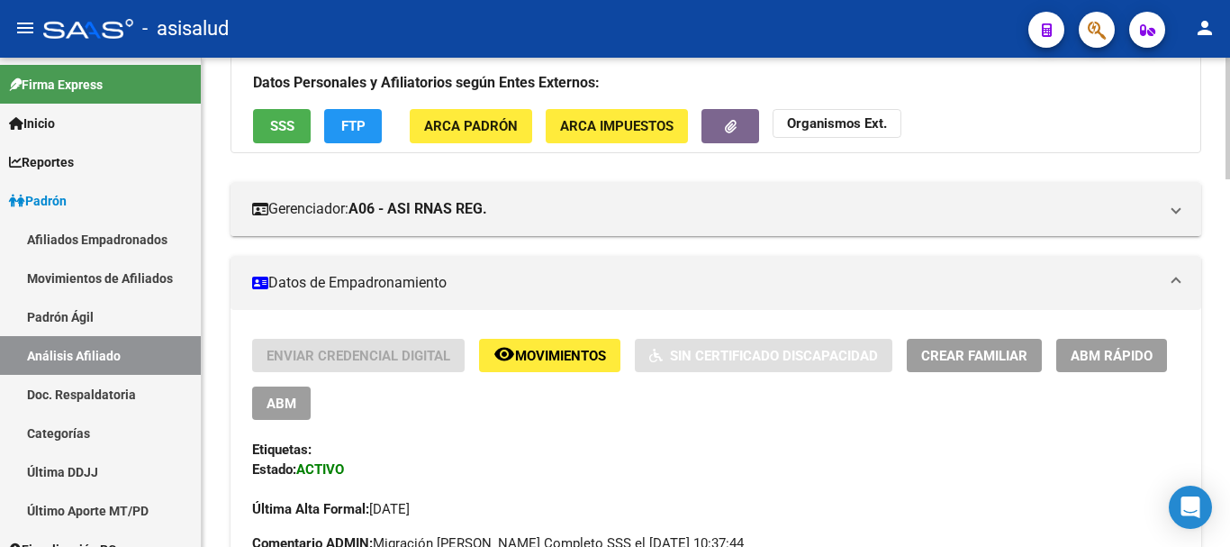
scroll to position [0, 0]
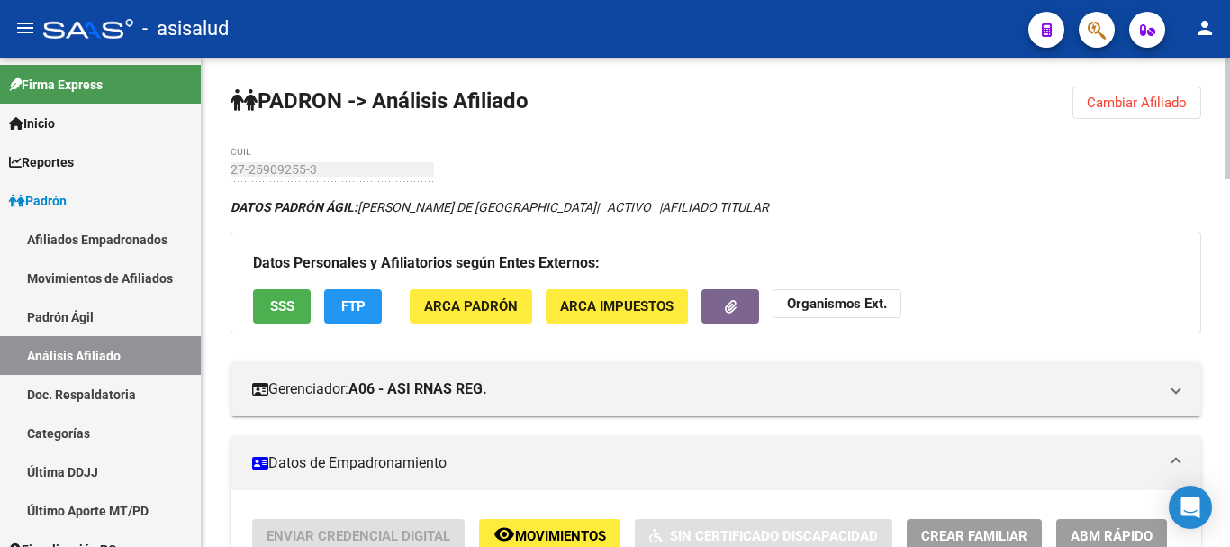
click at [1096, 108] on span "Cambiar Afiliado" at bounding box center [1137, 103] width 100 height 16
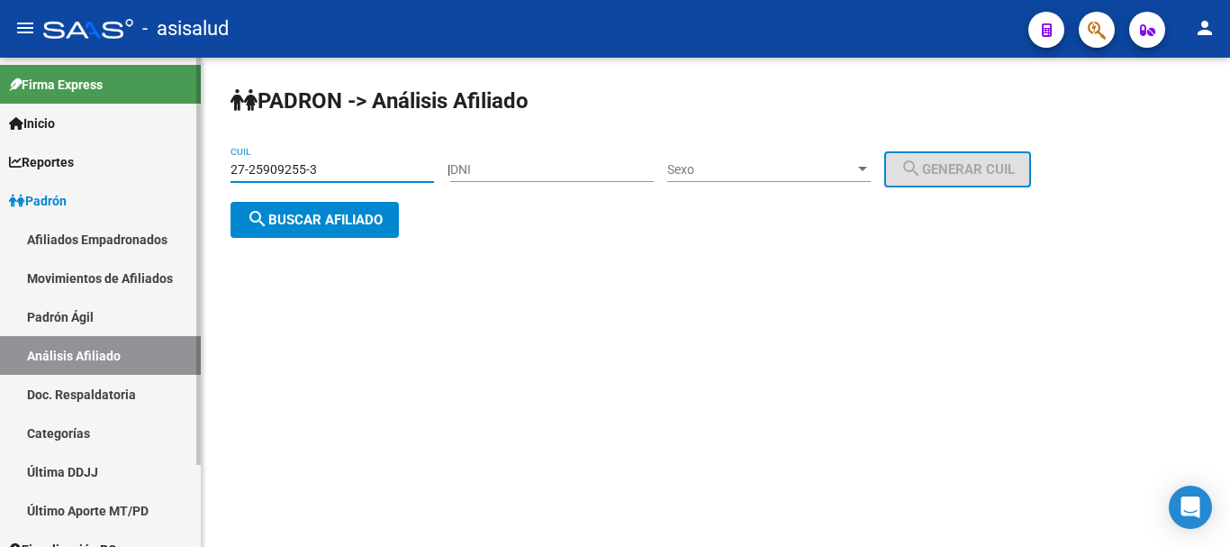
click at [195, 160] on mat-sidenav-container "Firma Express Inicio Instructivos Contacto OS Reportes Ingresos Devengados Anál…" at bounding box center [615, 302] width 1230 height 489
paste input "7229934-5"
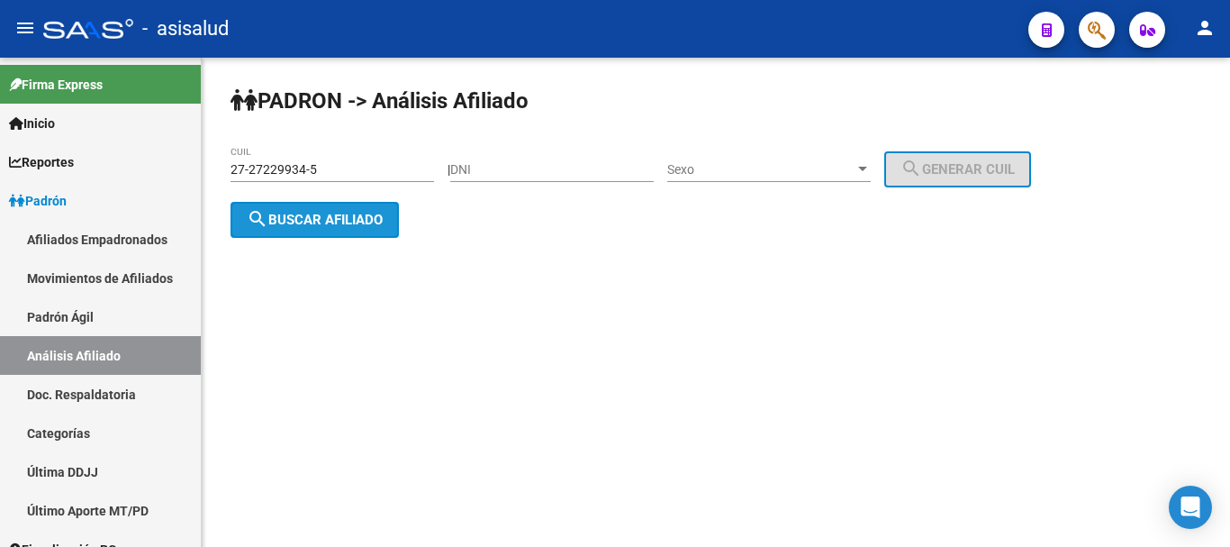
click at [314, 213] on span "search Buscar afiliado" at bounding box center [315, 220] width 136 height 16
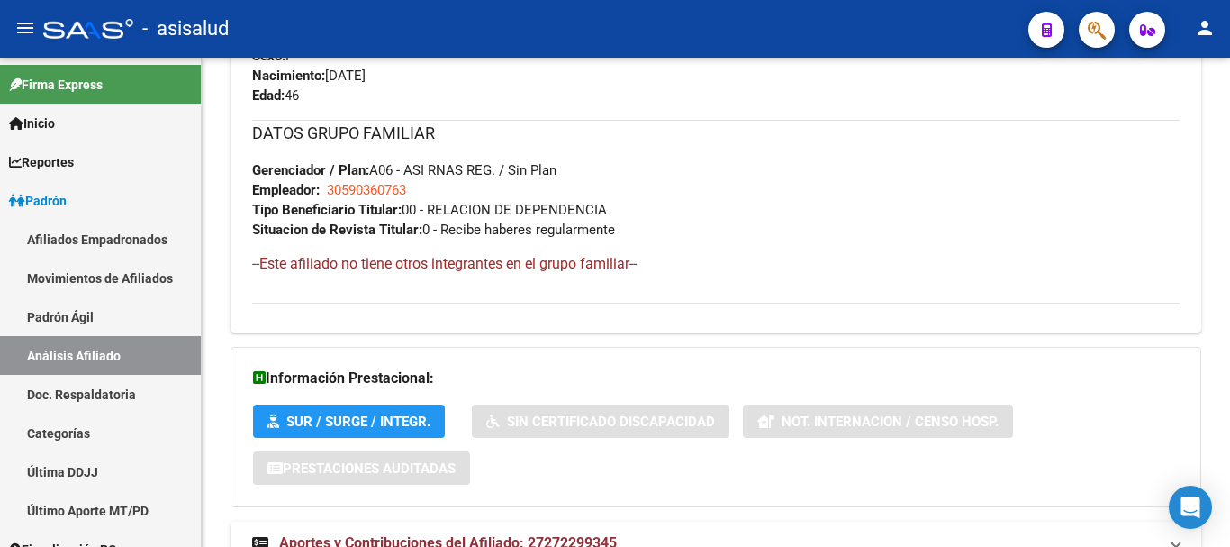
scroll to position [982, 0]
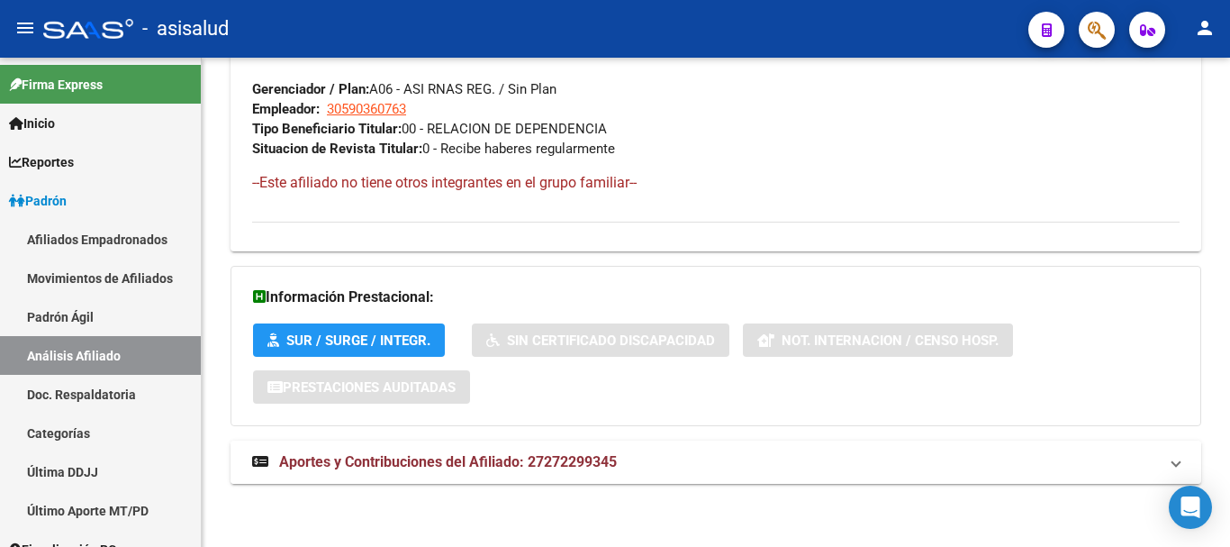
click at [513, 461] on span "Aportes y Contribuciones del Afiliado: 27272299345" at bounding box center [448, 461] width 338 height 17
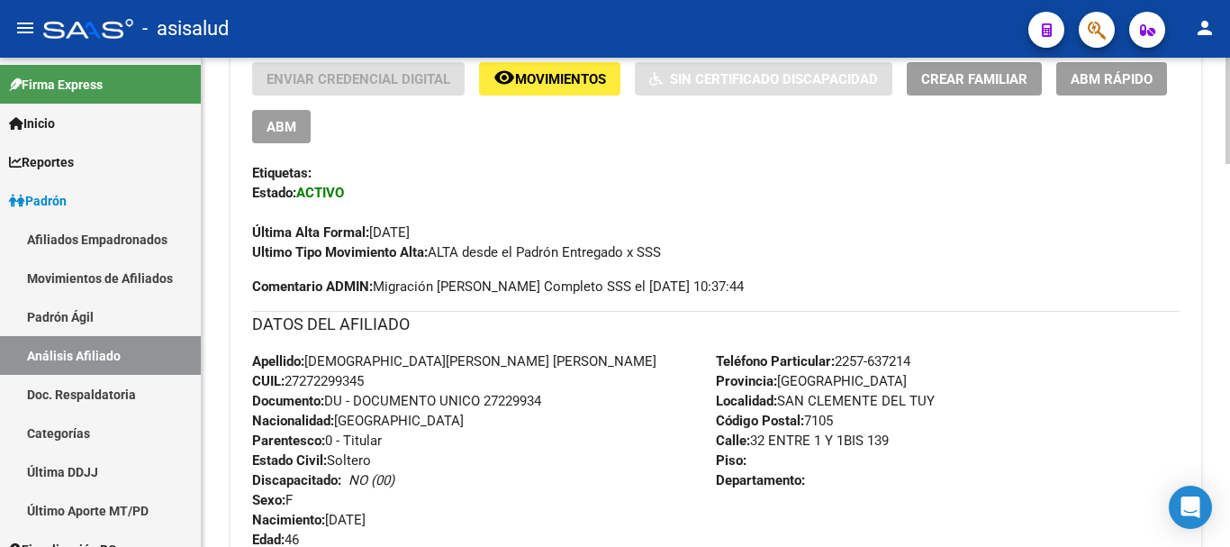
scroll to position [0, 0]
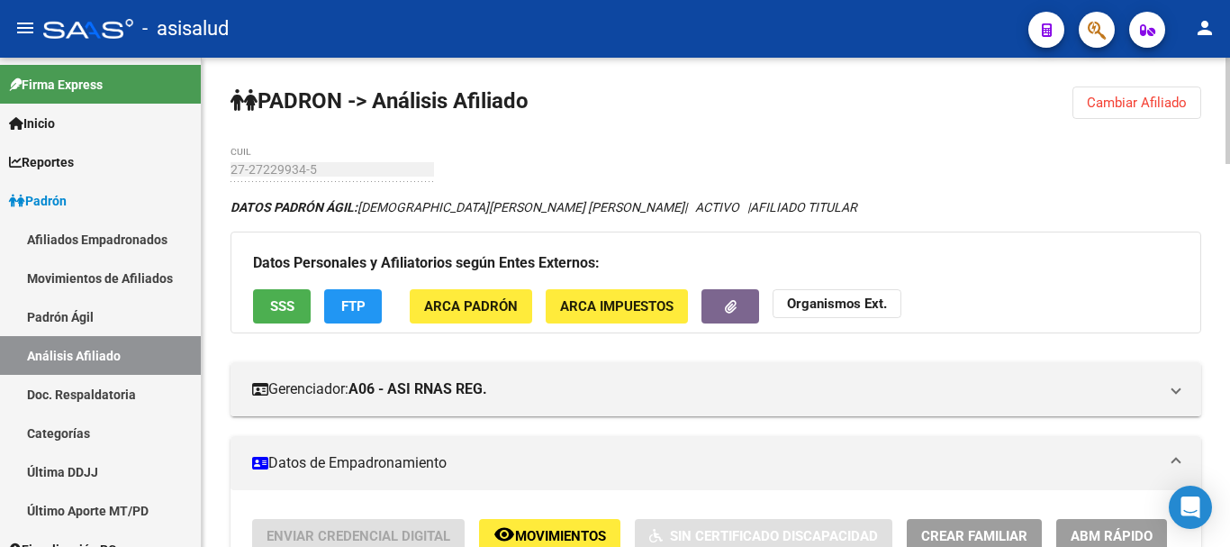
click at [1152, 95] on span "Cambiar Afiliado" at bounding box center [1137, 103] width 100 height 16
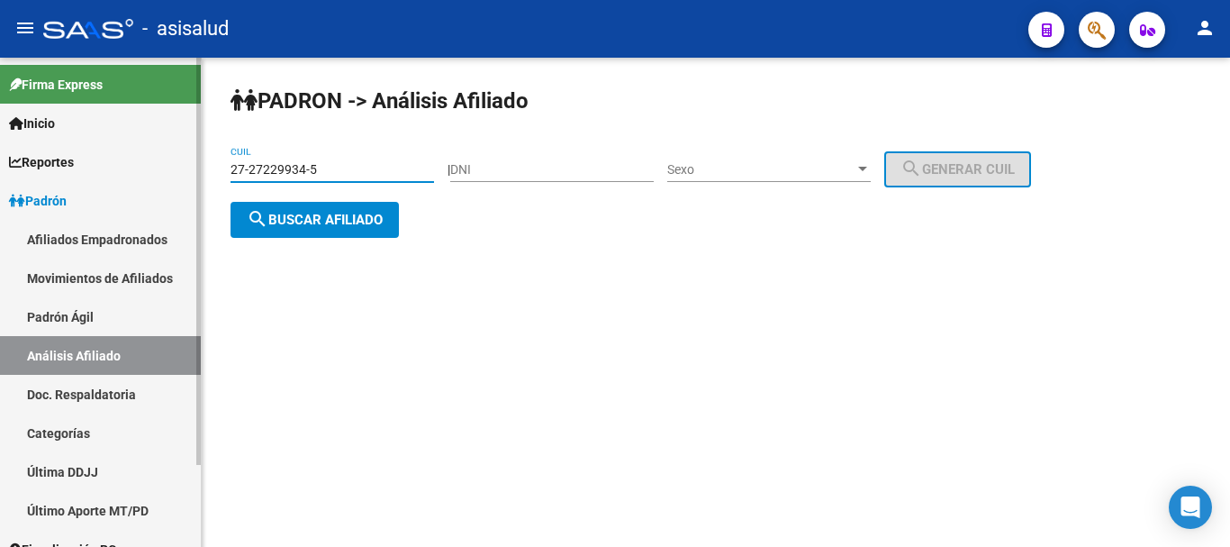
drag, startPoint x: 322, startPoint y: 174, endPoint x: 174, endPoint y: 179, distance: 147.8
click at [174, 179] on mat-sidenav-container "Firma Express Inicio Instructivos Contacto OS Reportes Ingresos Devengados Anál…" at bounding box center [615, 302] width 1230 height 489
paste input "0-34432665-8"
type input "20-34432665-8"
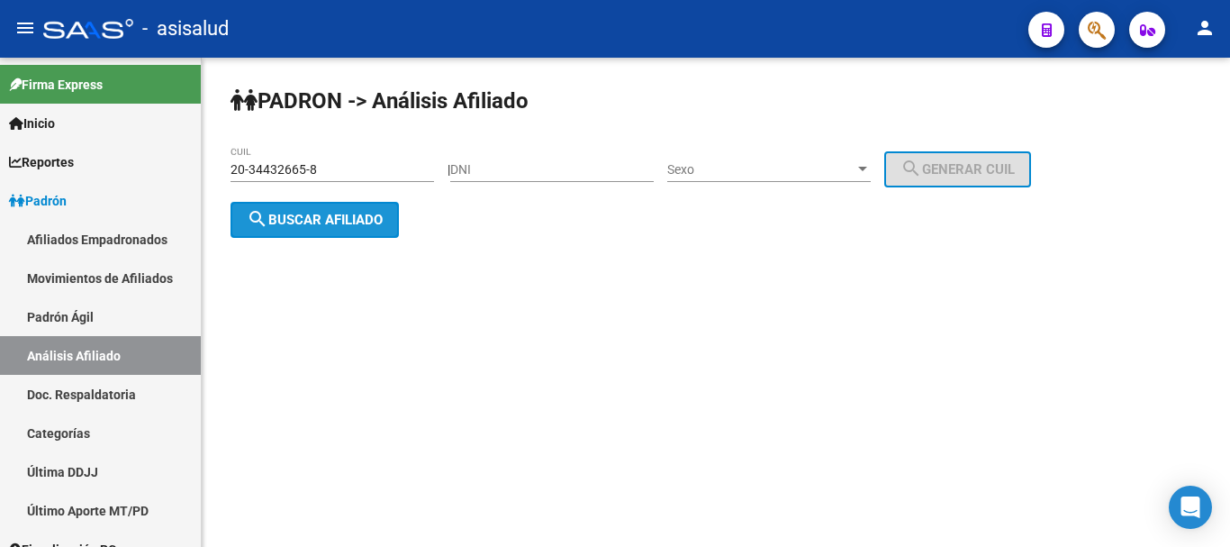
click at [290, 212] on span "search Buscar afiliado" at bounding box center [315, 220] width 136 height 16
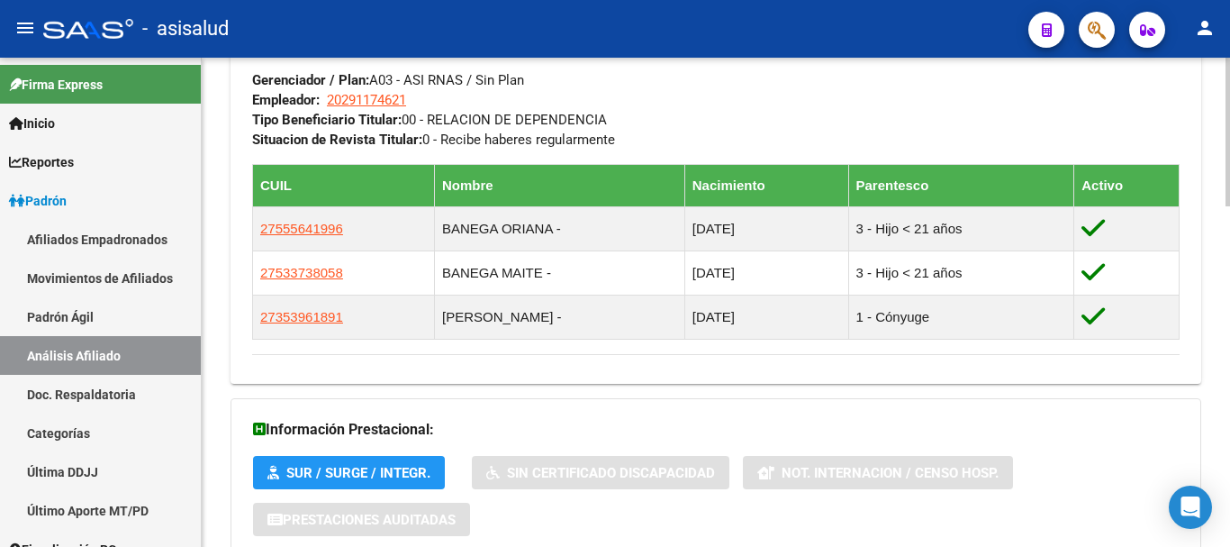
scroll to position [1081, 0]
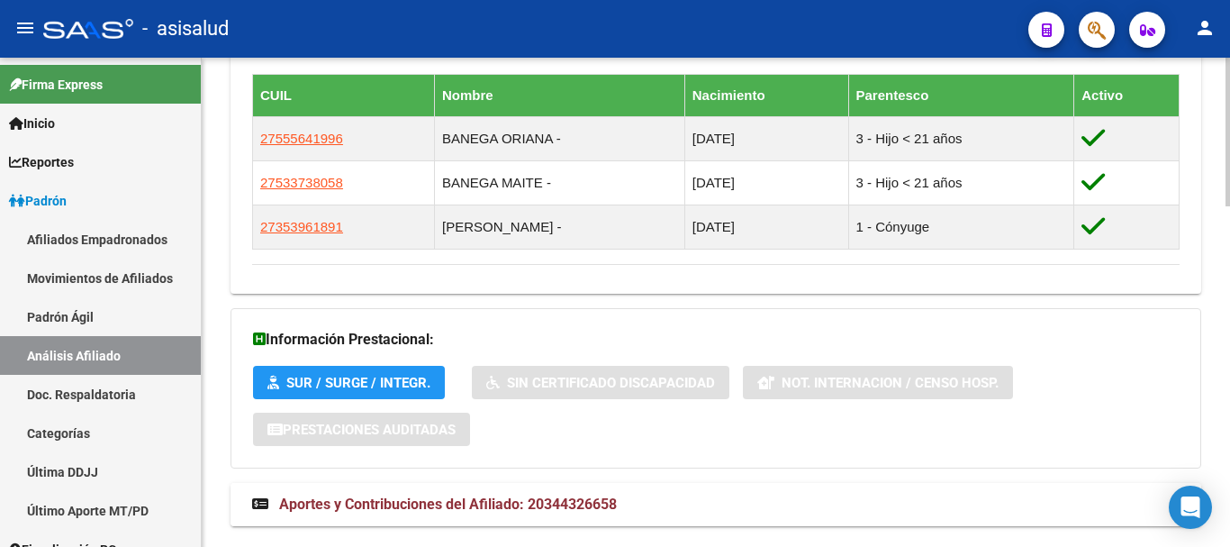
click at [528, 514] on mat-expansion-panel-header "Aportes y Contribuciones del Afiliado: 20344326658" at bounding box center [716, 504] width 971 height 43
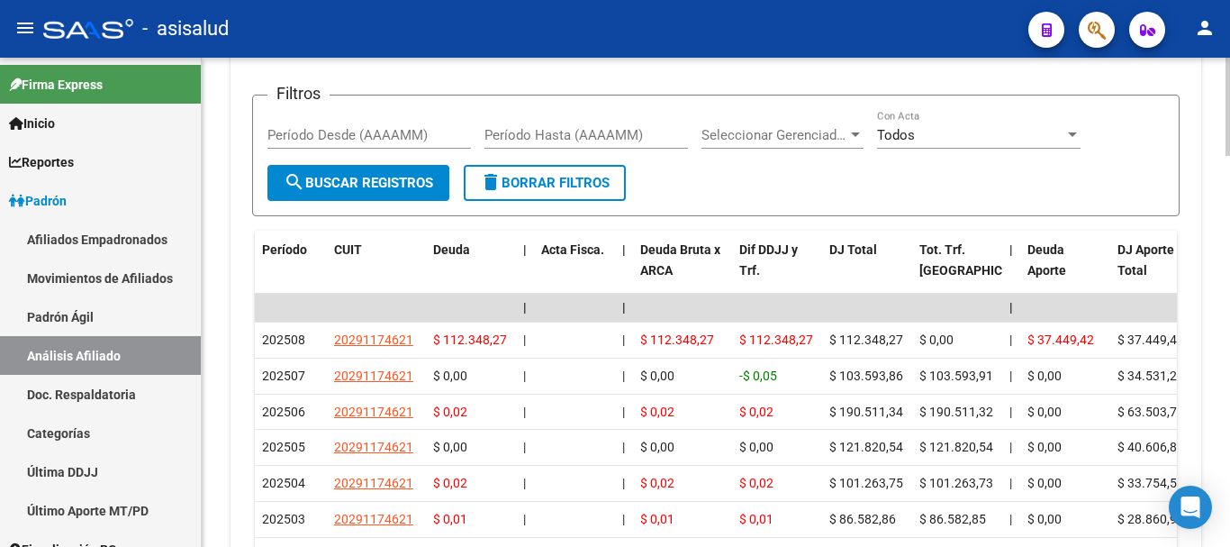
scroll to position [1621, 0]
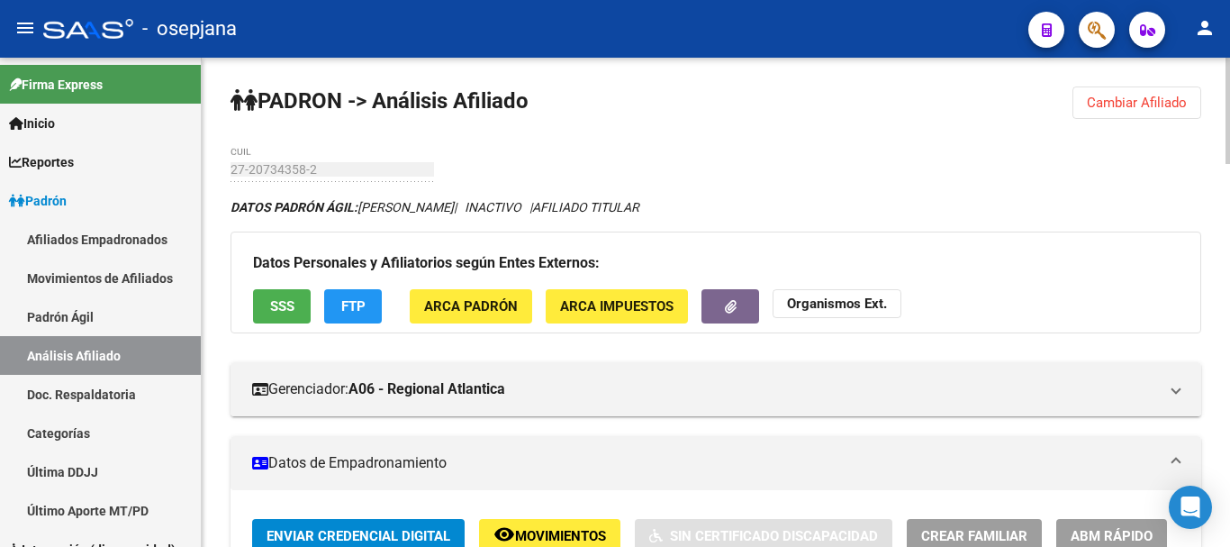
click at [1150, 106] on span "Cambiar Afiliado" at bounding box center [1137, 103] width 100 height 16
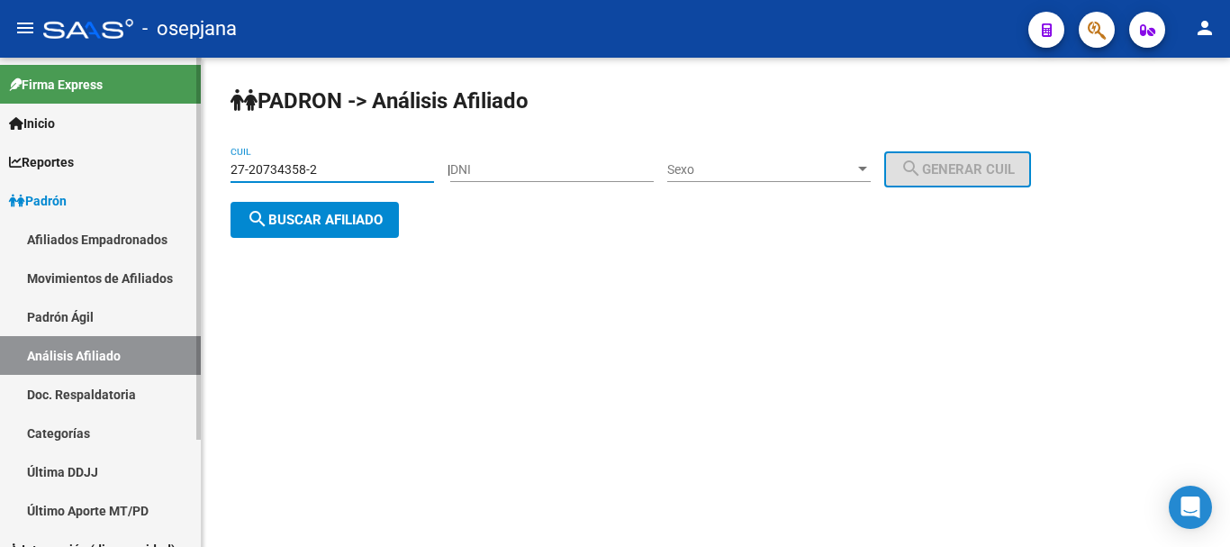
drag, startPoint x: 328, startPoint y: 172, endPoint x: 197, endPoint y: 170, distance: 130.6
click at [197, 170] on mat-sidenav-container "Firma Express Inicio Instructivos Contacto OS Reportes Ingresos Devengados Anál…" at bounding box center [615, 302] width 1230 height 489
paste input "12735486-9"
type input "27-12735486-9"
click at [286, 221] on span "search Buscar afiliado" at bounding box center [315, 220] width 136 height 16
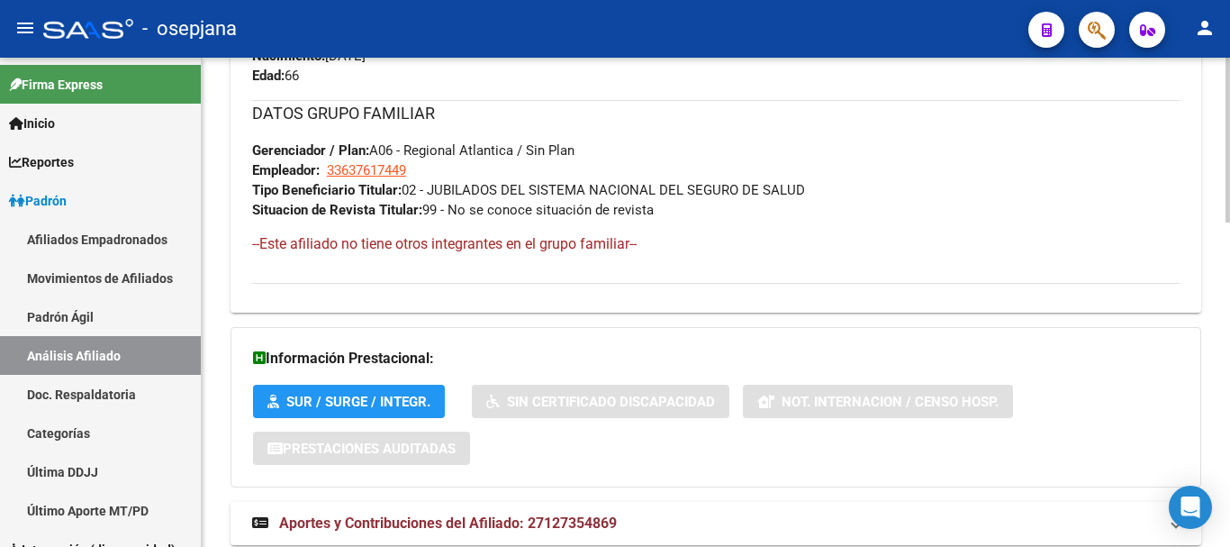
scroll to position [962, 0]
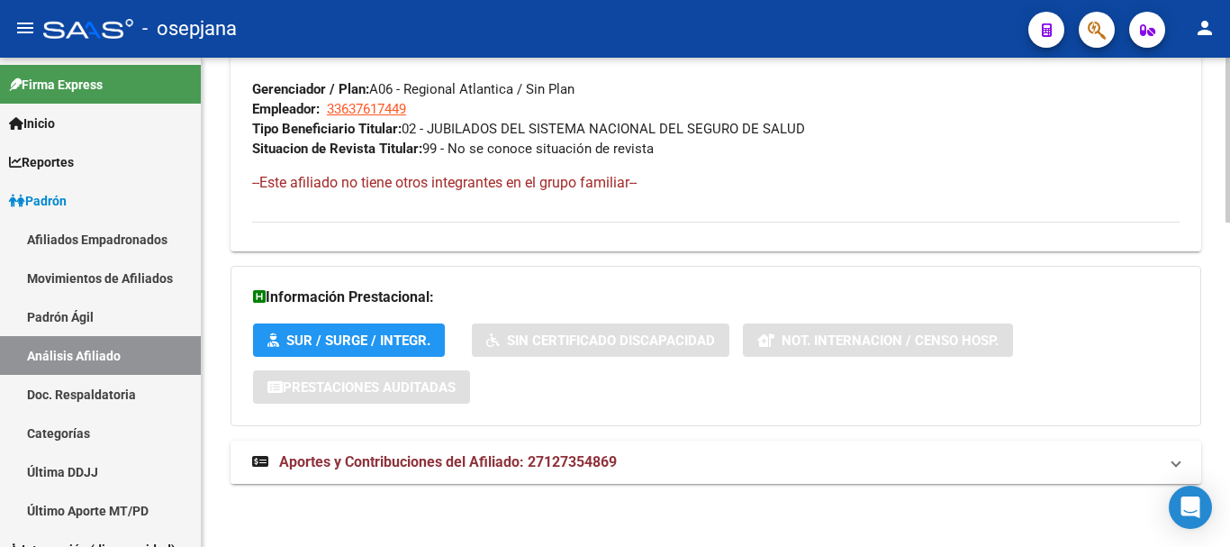
click at [570, 464] on span "Aportes y Contribuciones del Afiliado: 27127354869" at bounding box center [448, 461] width 338 height 17
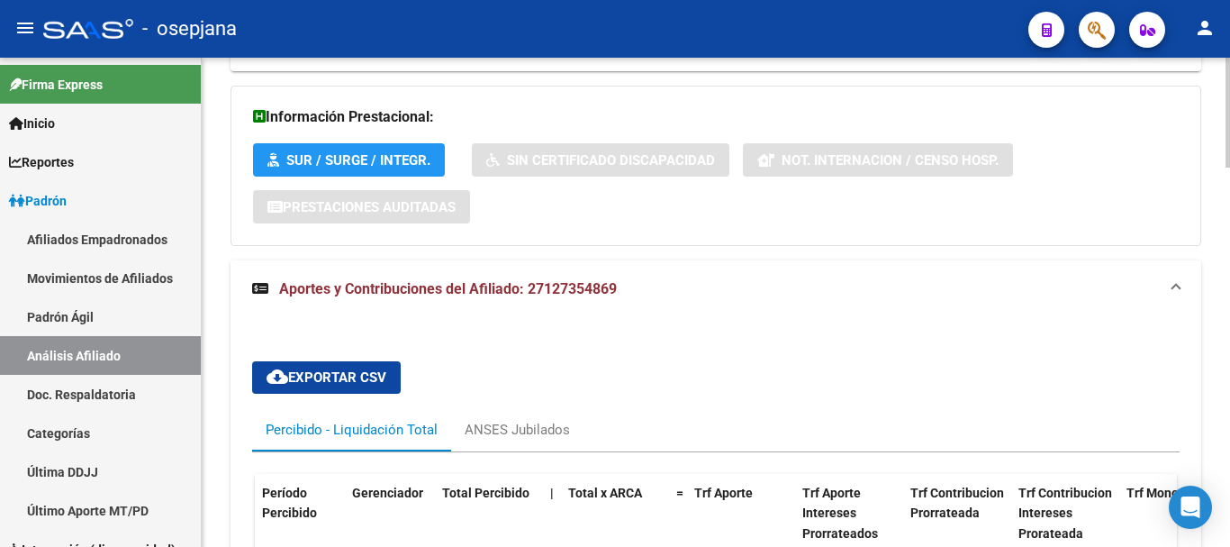
scroll to position [1322, 0]
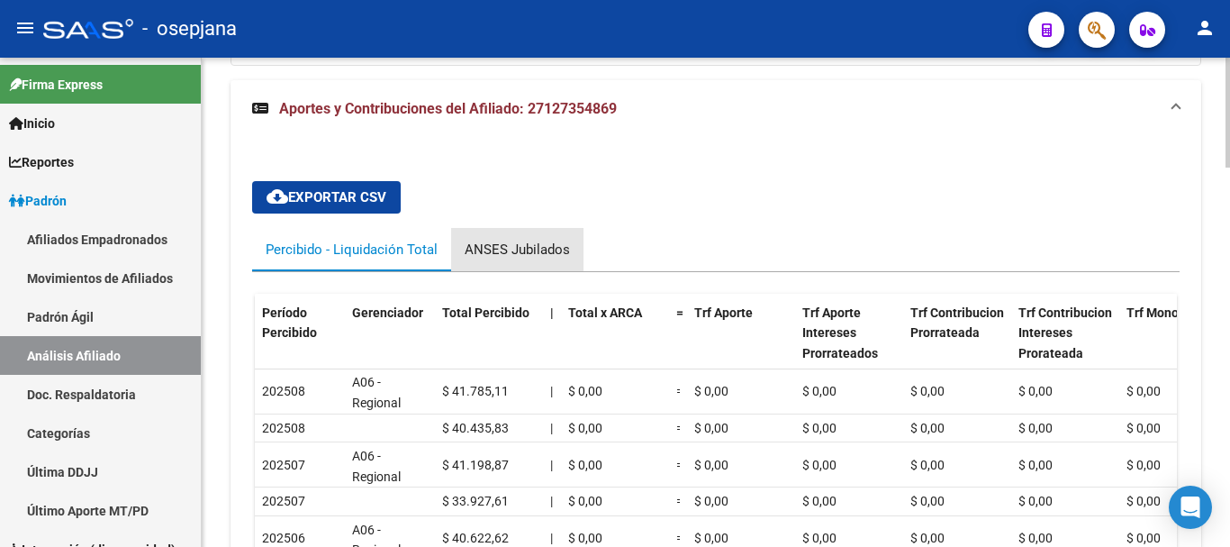
click at [534, 254] on div "ANSES Jubilados" at bounding box center [517, 250] width 105 height 20
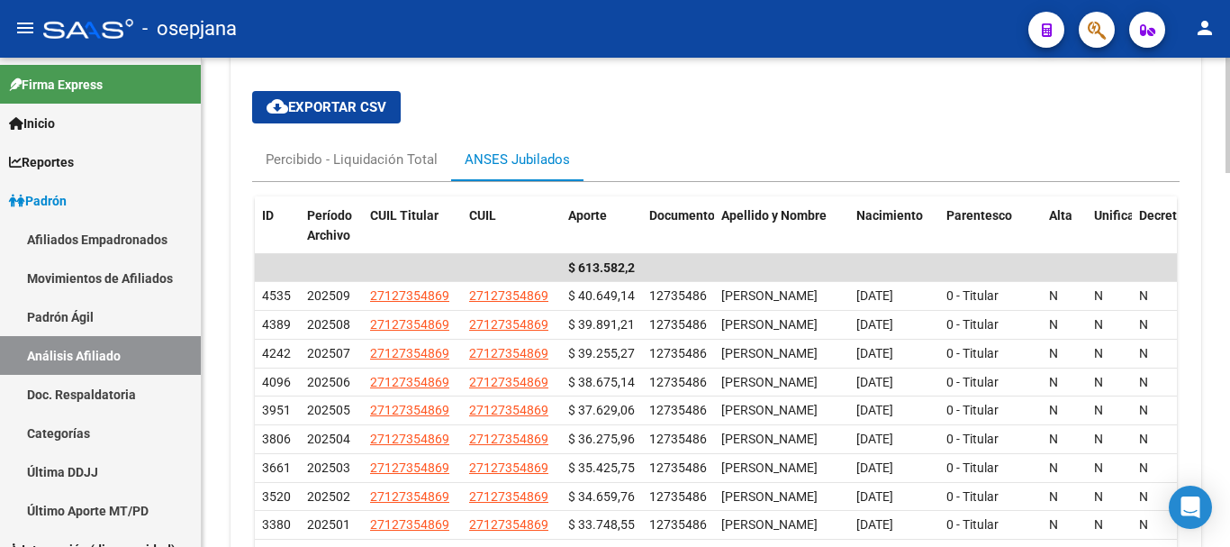
scroll to position [1502, 0]
